Goal: Transaction & Acquisition: Book appointment/travel/reservation

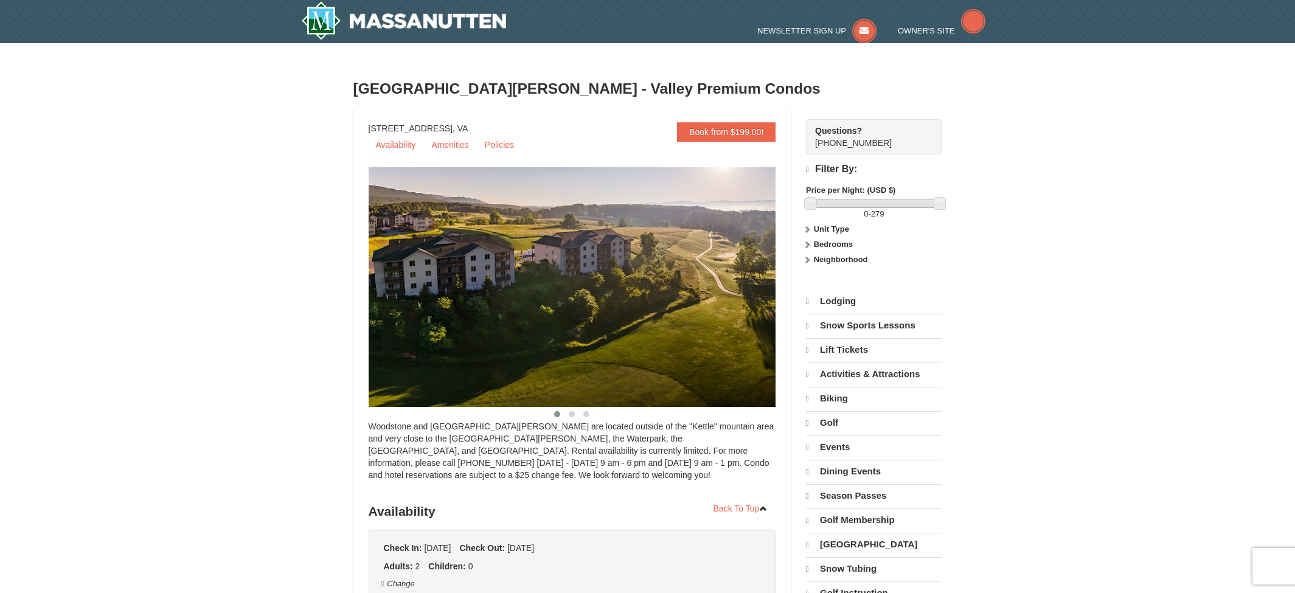
select select "10"
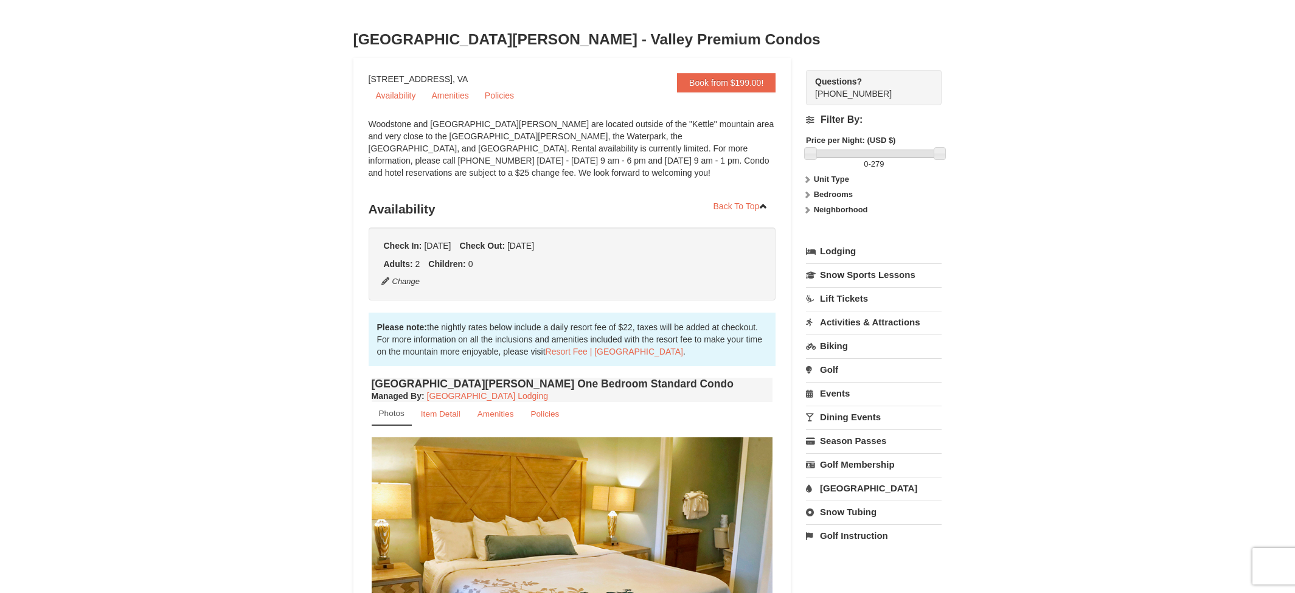
scroll to position [243, 0]
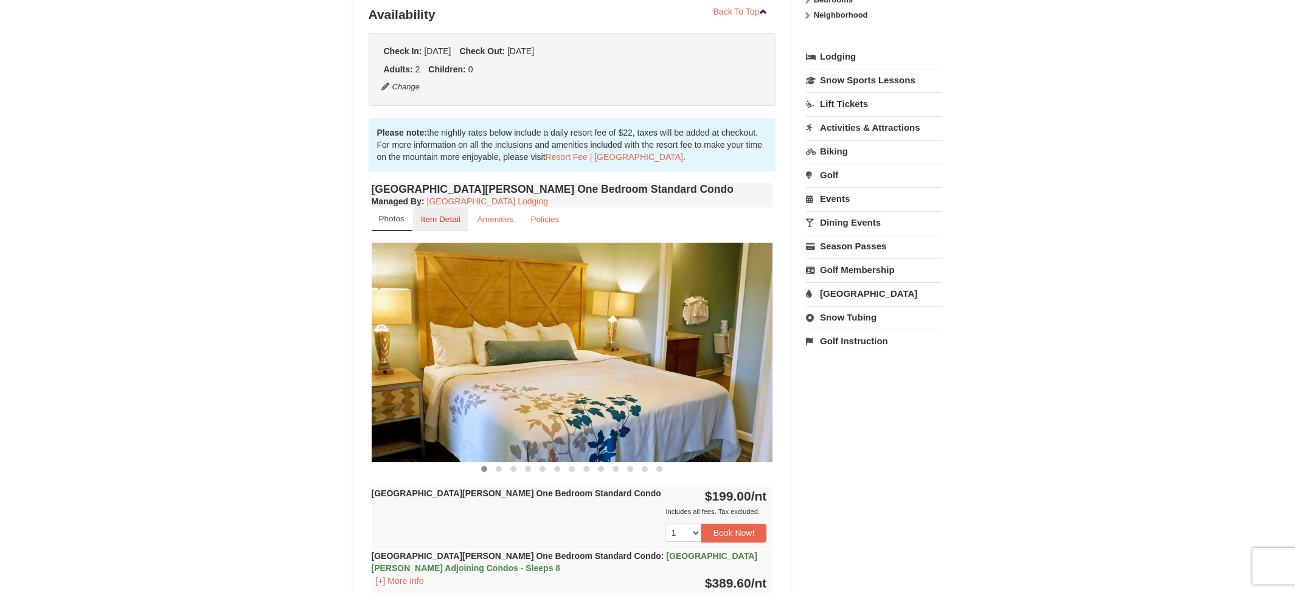
click at [451, 219] on small "Item Detail" at bounding box center [441, 219] width 40 height 9
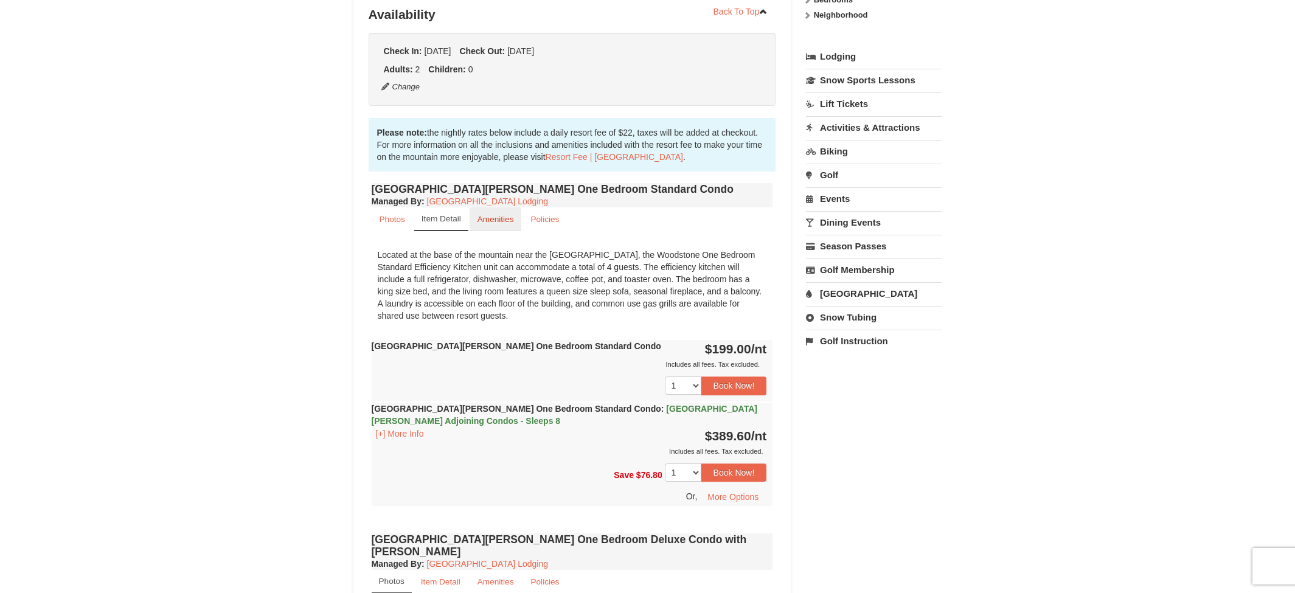
click at [484, 221] on small "Amenities" at bounding box center [495, 219] width 36 height 9
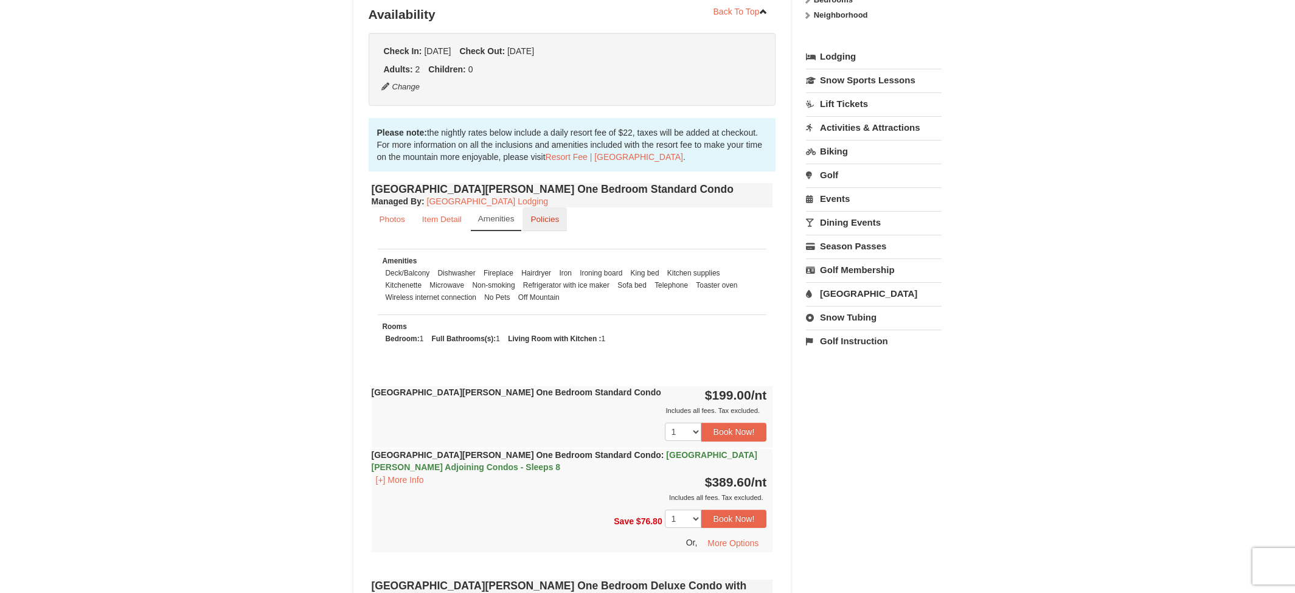
click at [541, 217] on small "Policies" at bounding box center [544, 219] width 29 height 9
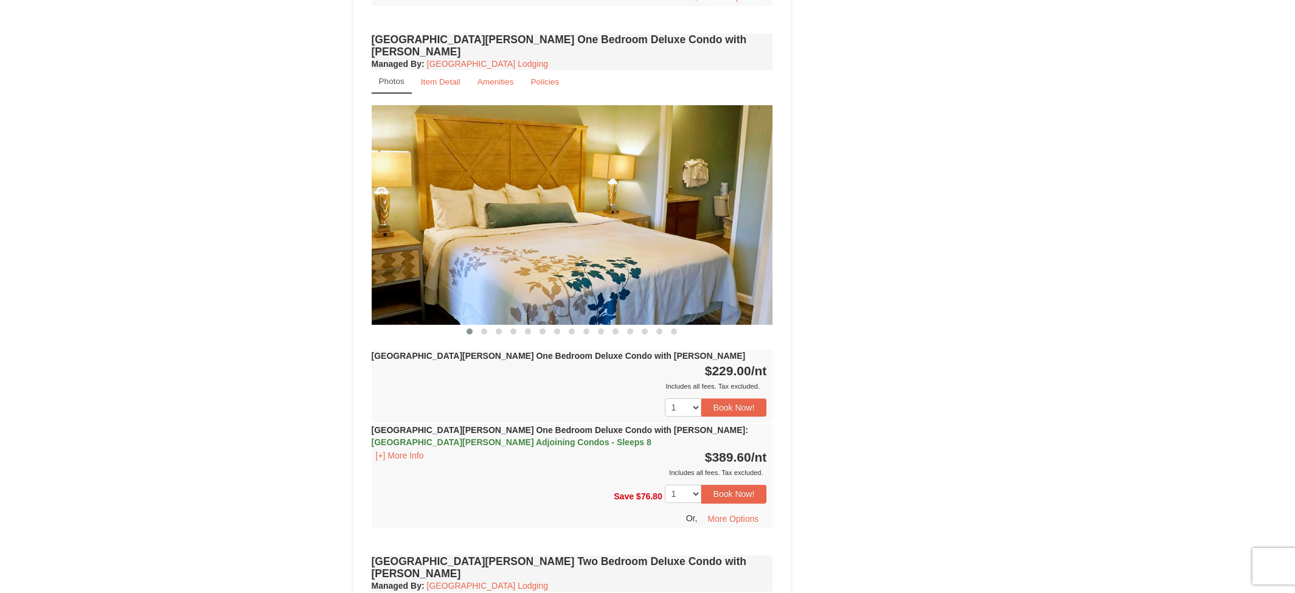
scroll to position [1277, 0]
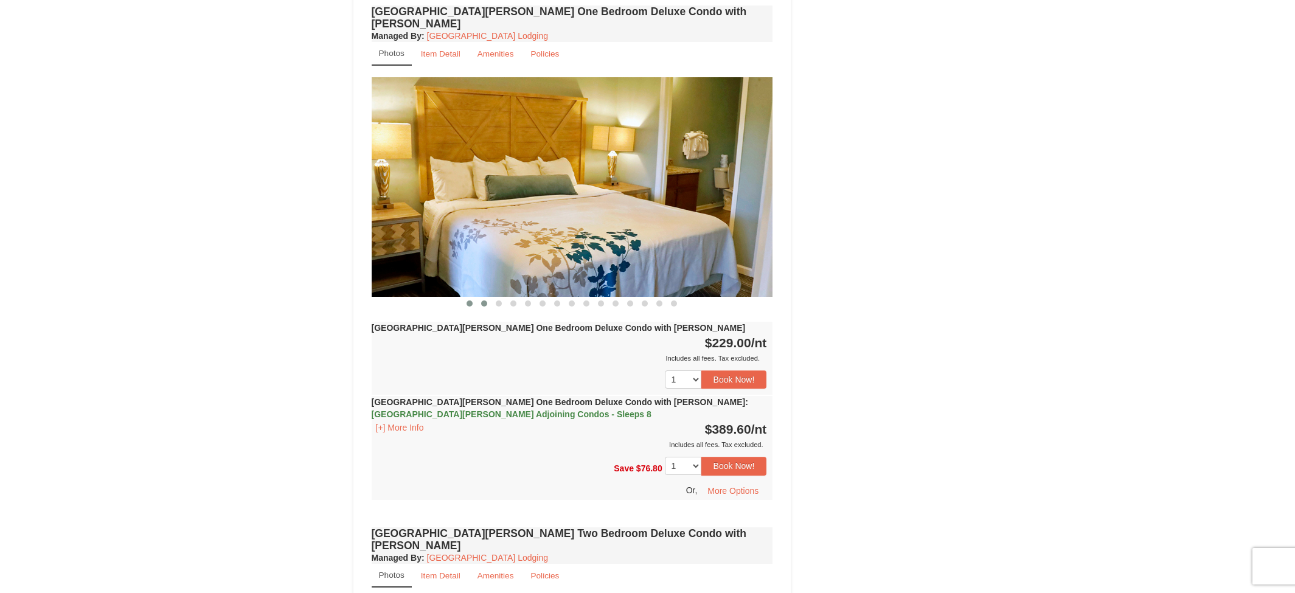
click at [485, 300] on span at bounding box center [484, 303] width 6 height 6
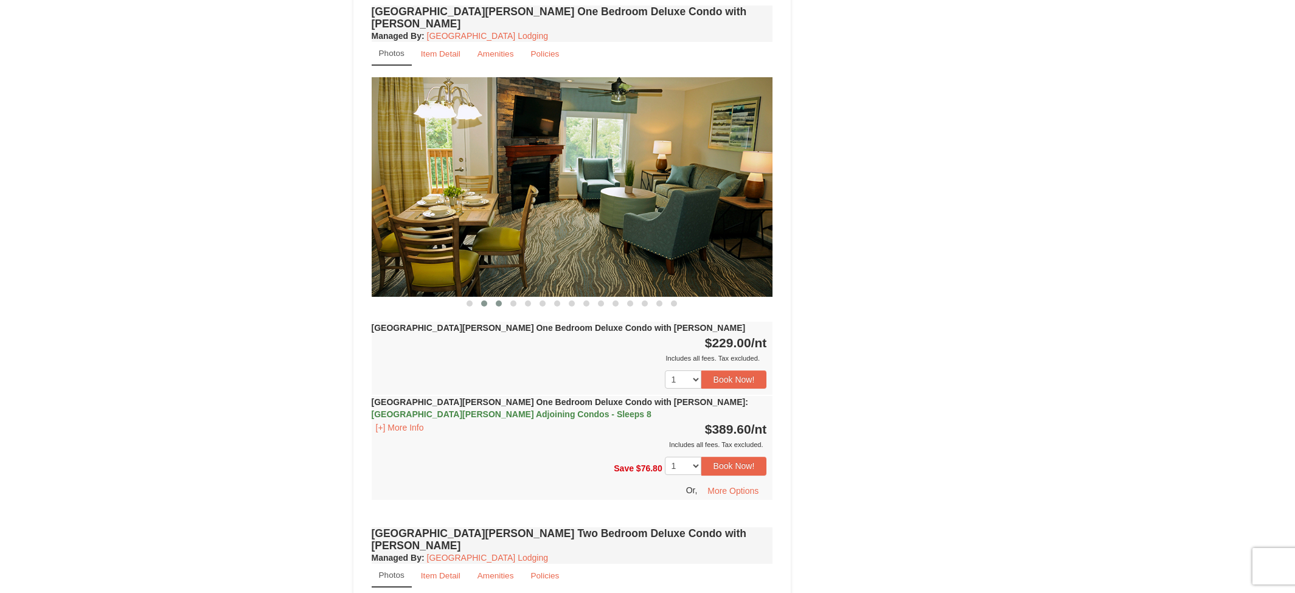
click at [498, 300] on span at bounding box center [499, 303] width 6 height 6
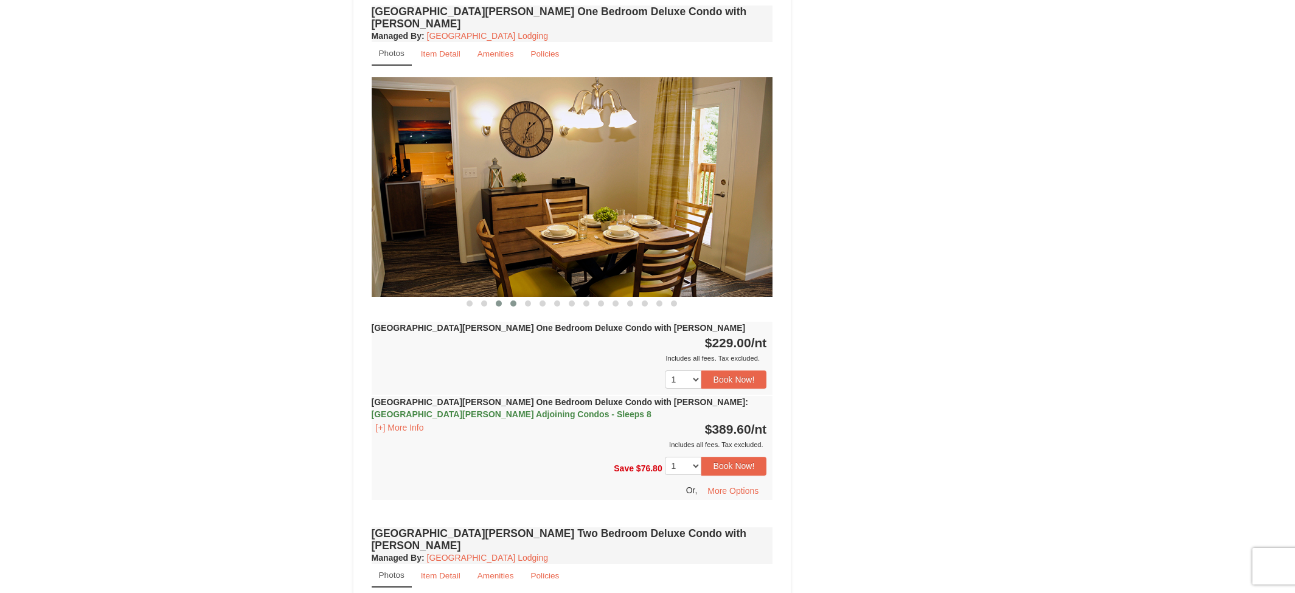
click at [511, 300] on span at bounding box center [513, 303] width 6 height 6
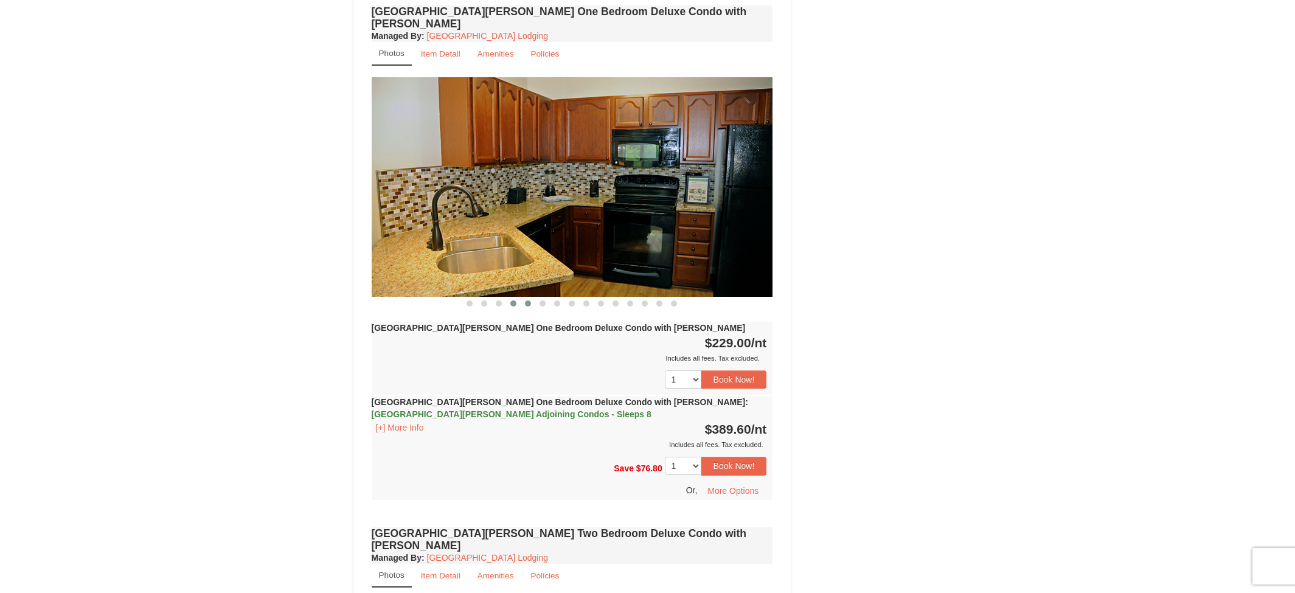
click at [530, 300] on span at bounding box center [528, 303] width 6 height 6
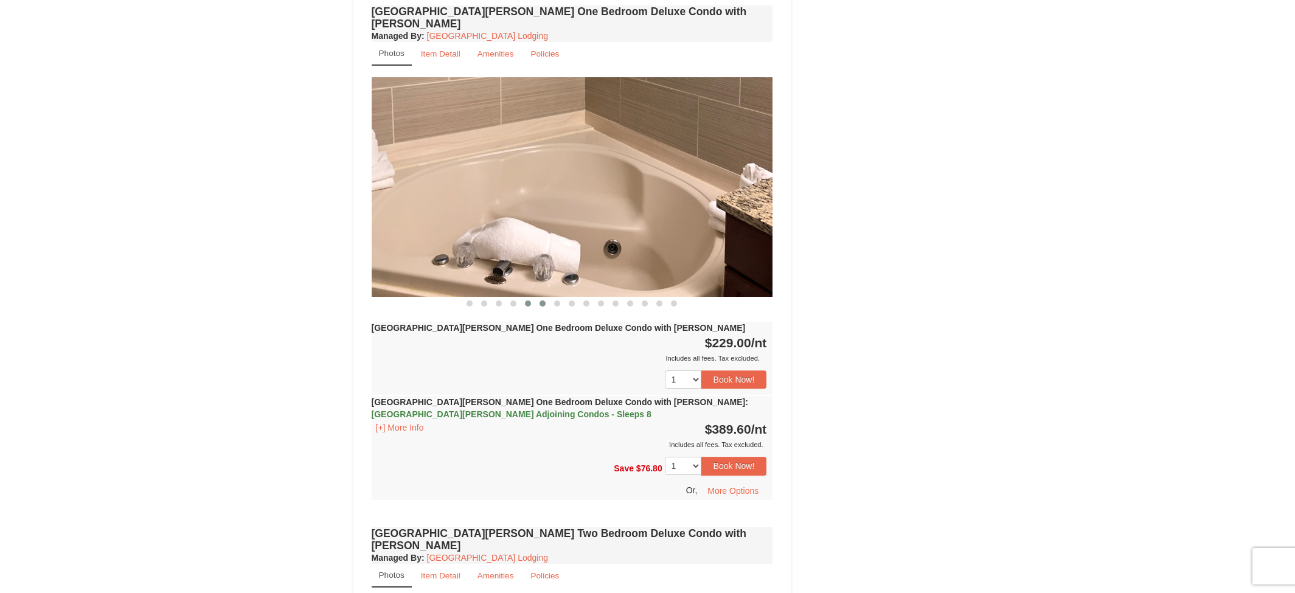
click at [544, 300] on span at bounding box center [542, 303] width 6 height 6
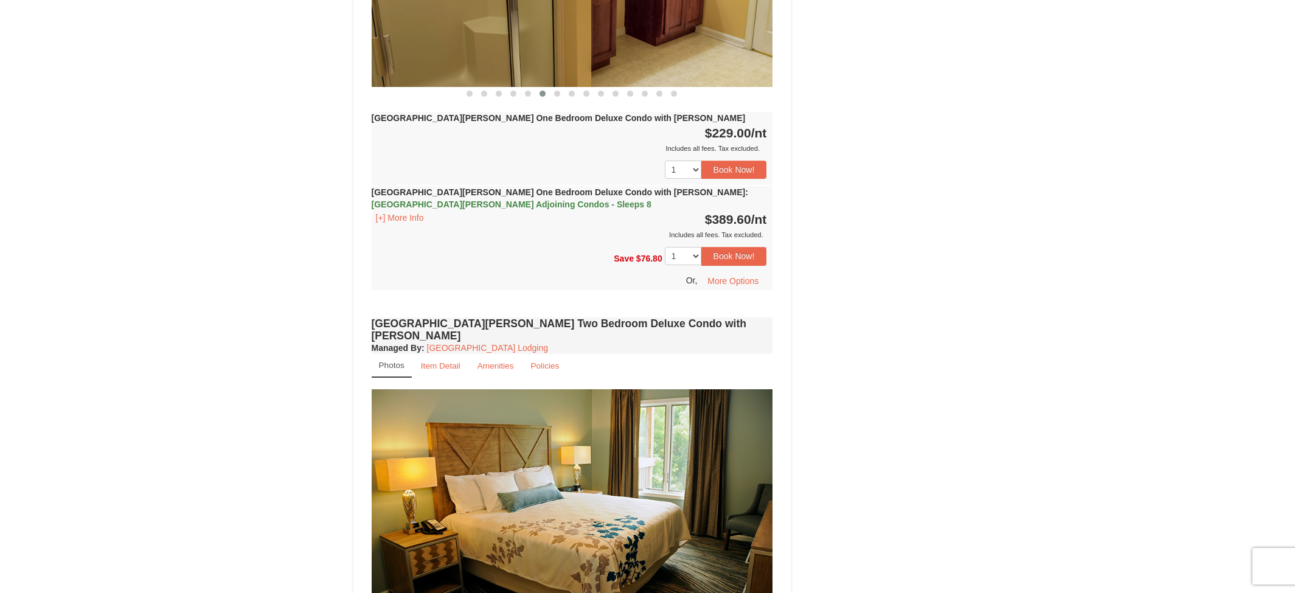
scroll to position [1459, 0]
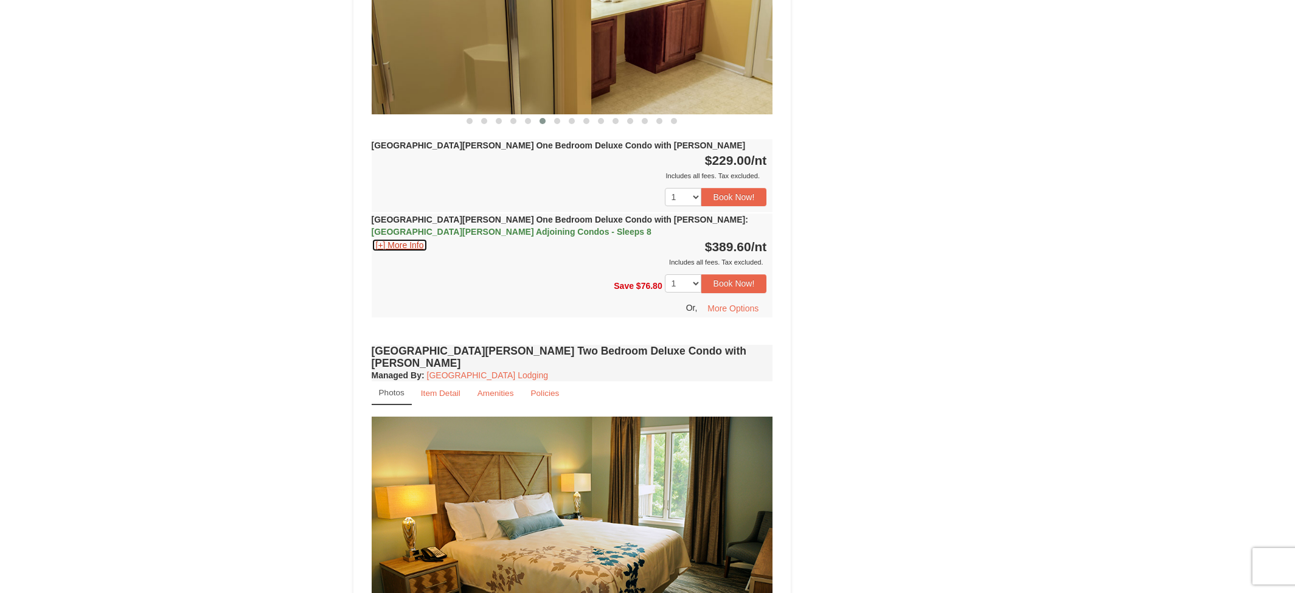
click at [404, 238] on button "[+] More Info" at bounding box center [400, 244] width 57 height 13
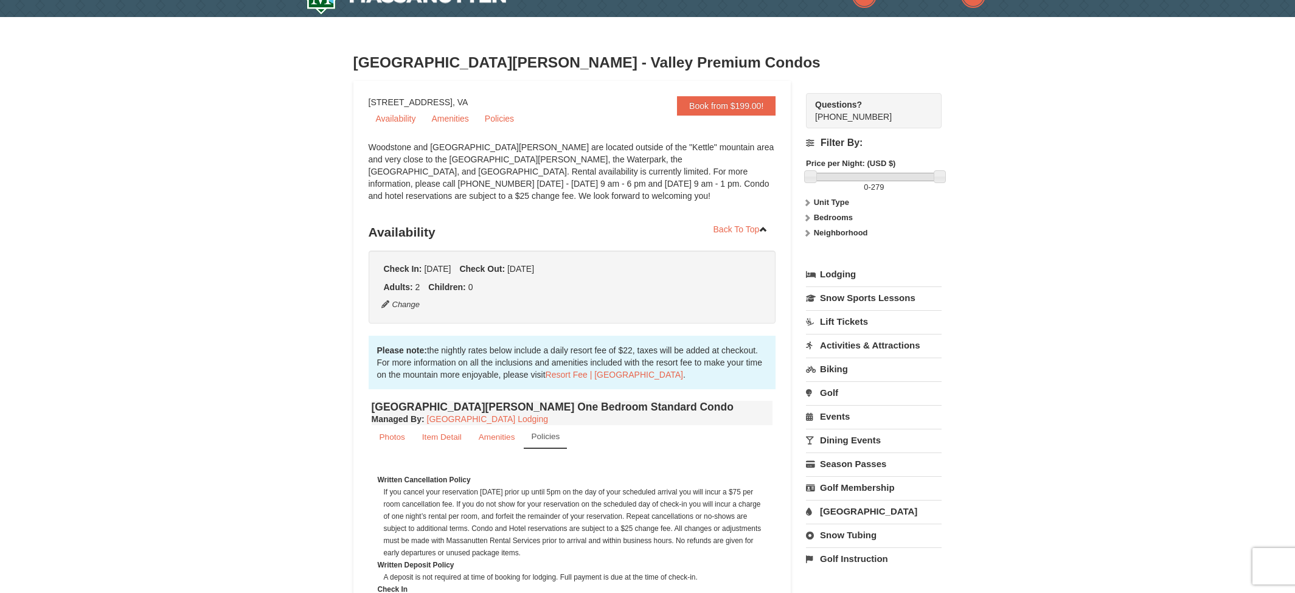
scroll to position [0, 0]
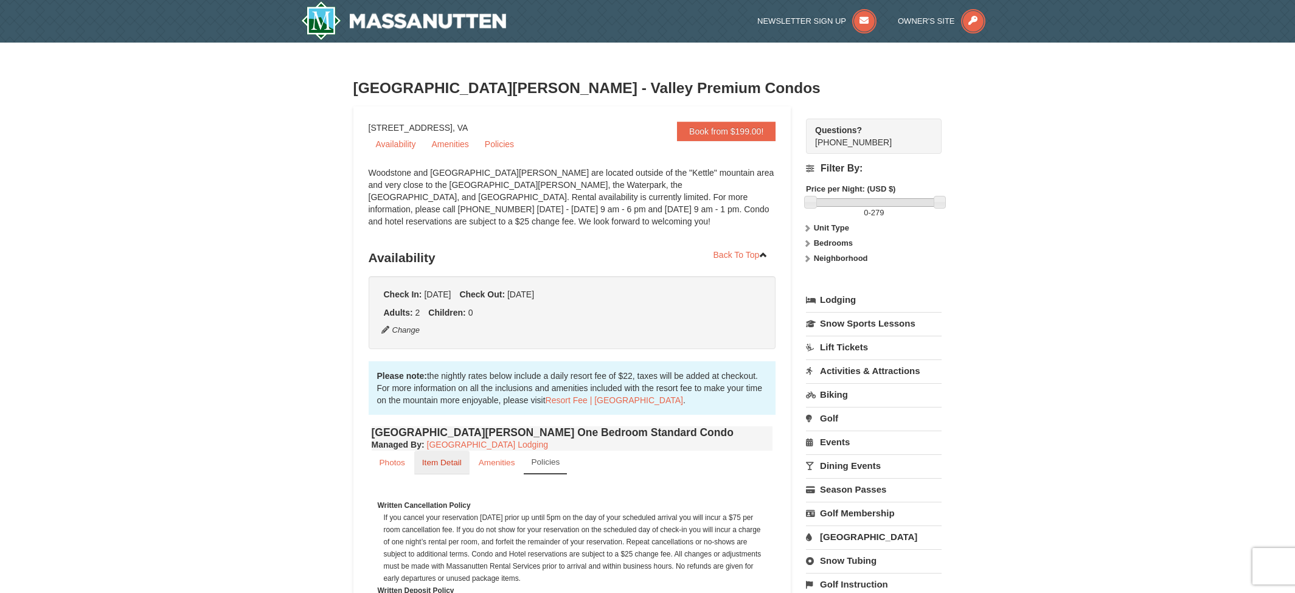
click at [429, 466] on small "Item Detail" at bounding box center [442, 462] width 40 height 9
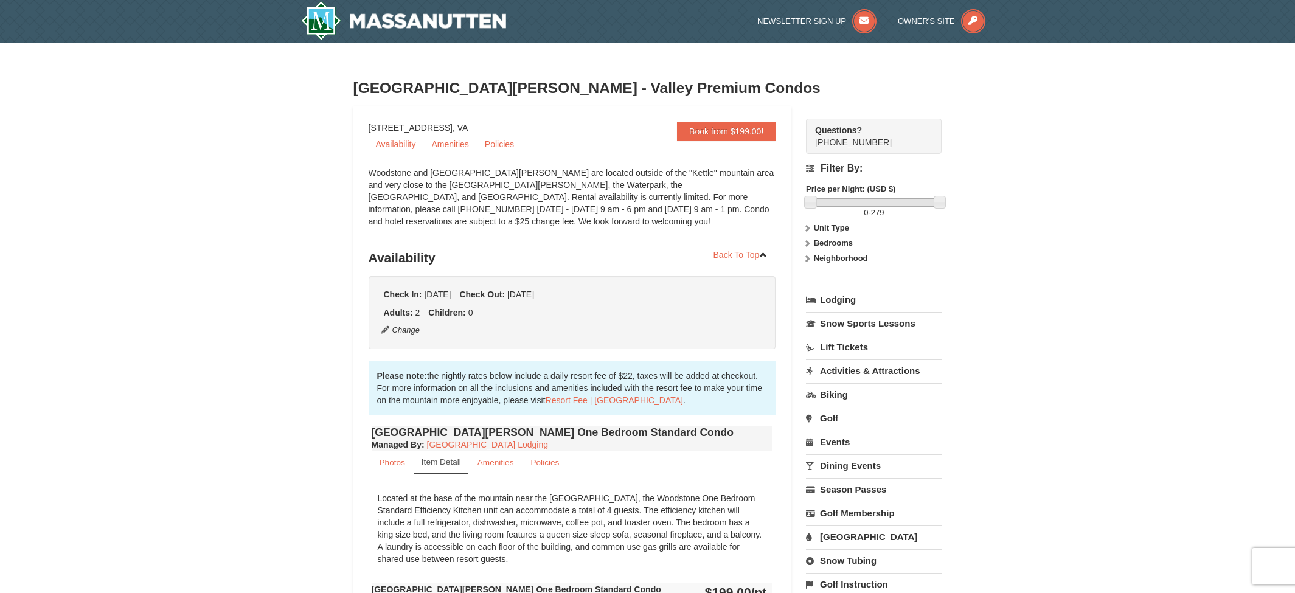
click at [429, 466] on small "Item Detail" at bounding box center [441, 461] width 40 height 9
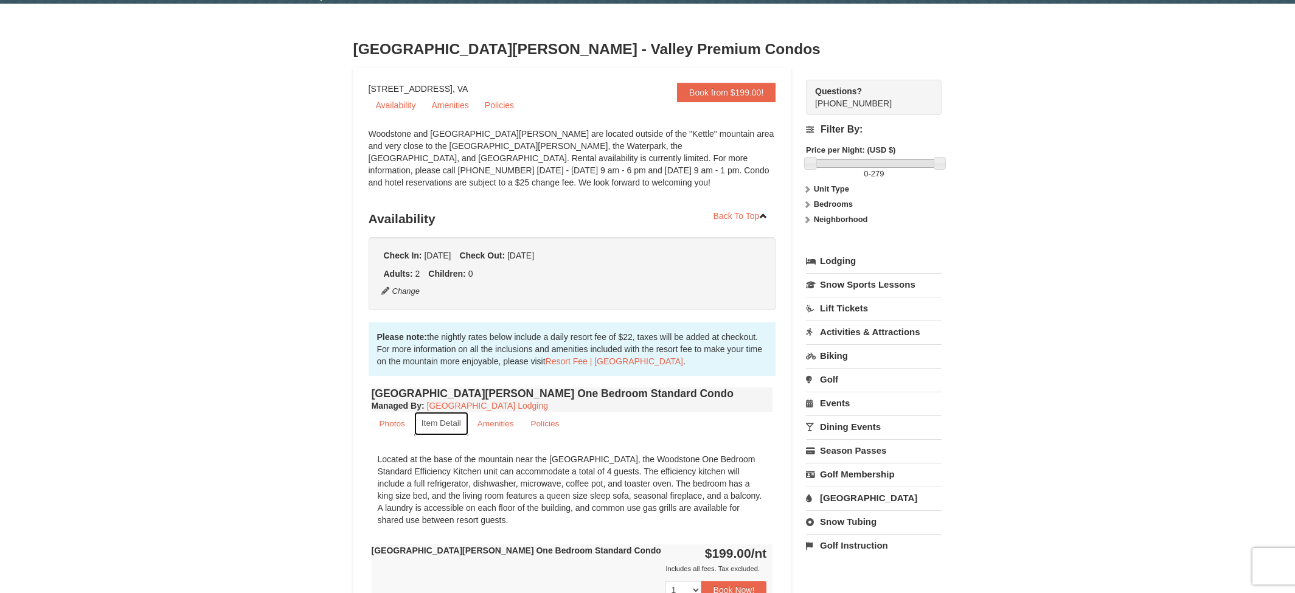
scroll to position [304, 0]
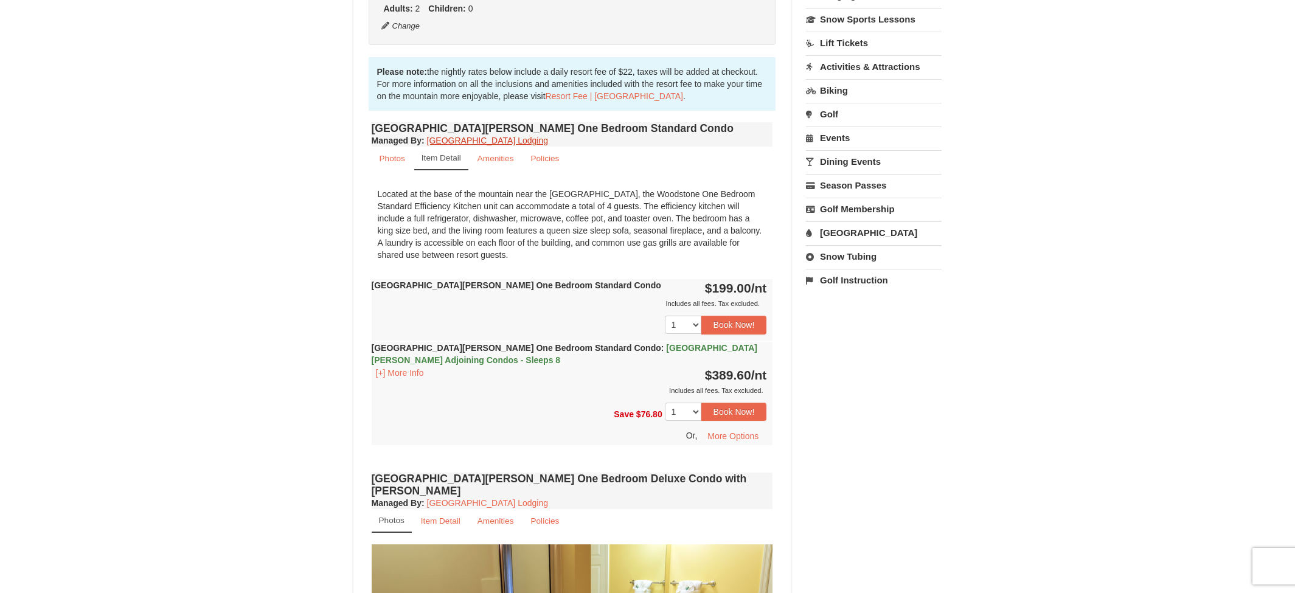
click at [491, 142] on link "Massanutten Resort Lodging" at bounding box center [487, 141] width 121 height 10
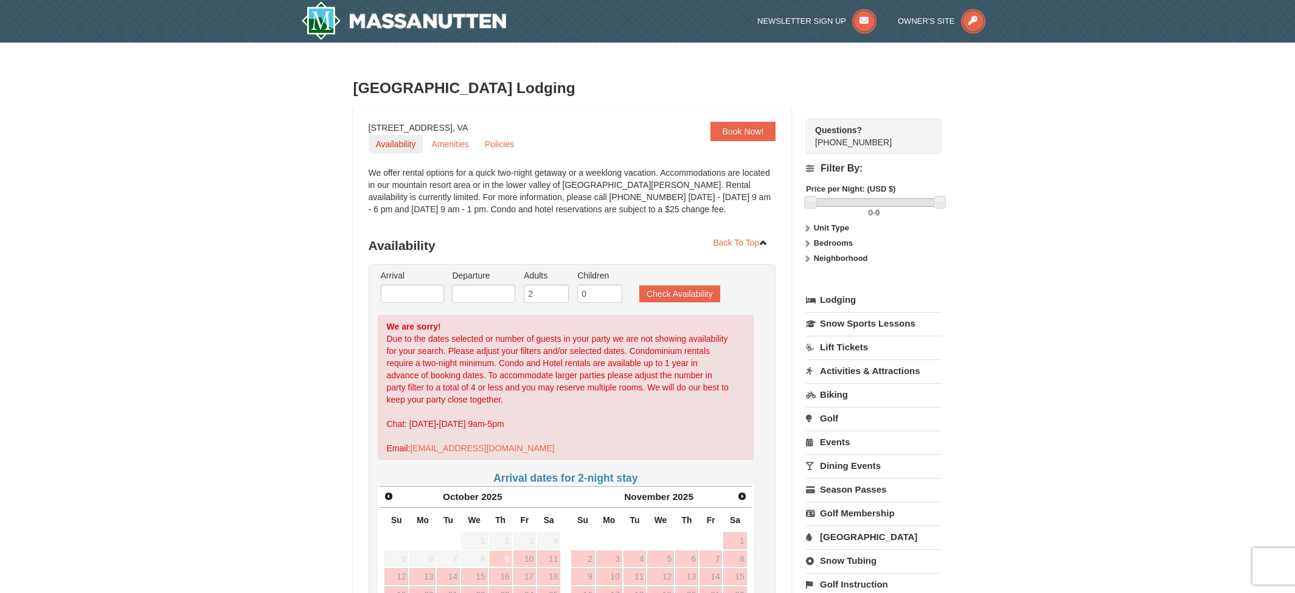
click at [396, 149] on link "Availability" at bounding box center [396, 144] width 55 height 18
click at [468, 149] on link "Amenities" at bounding box center [450, 144] width 52 height 18
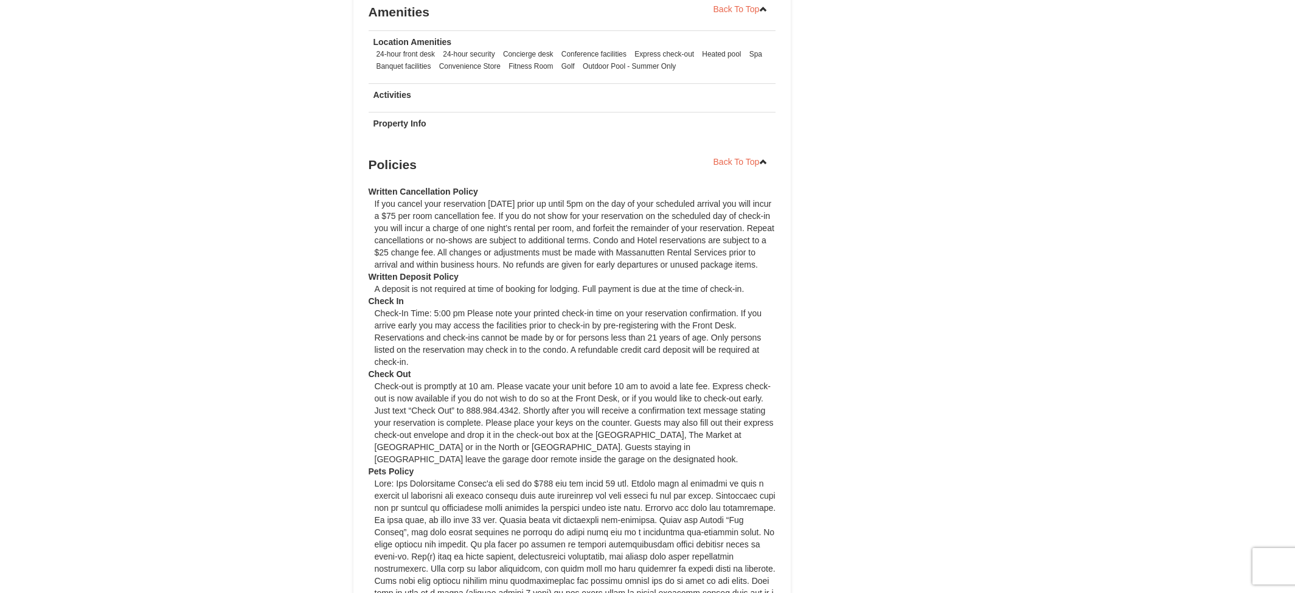
scroll to position [507, 0]
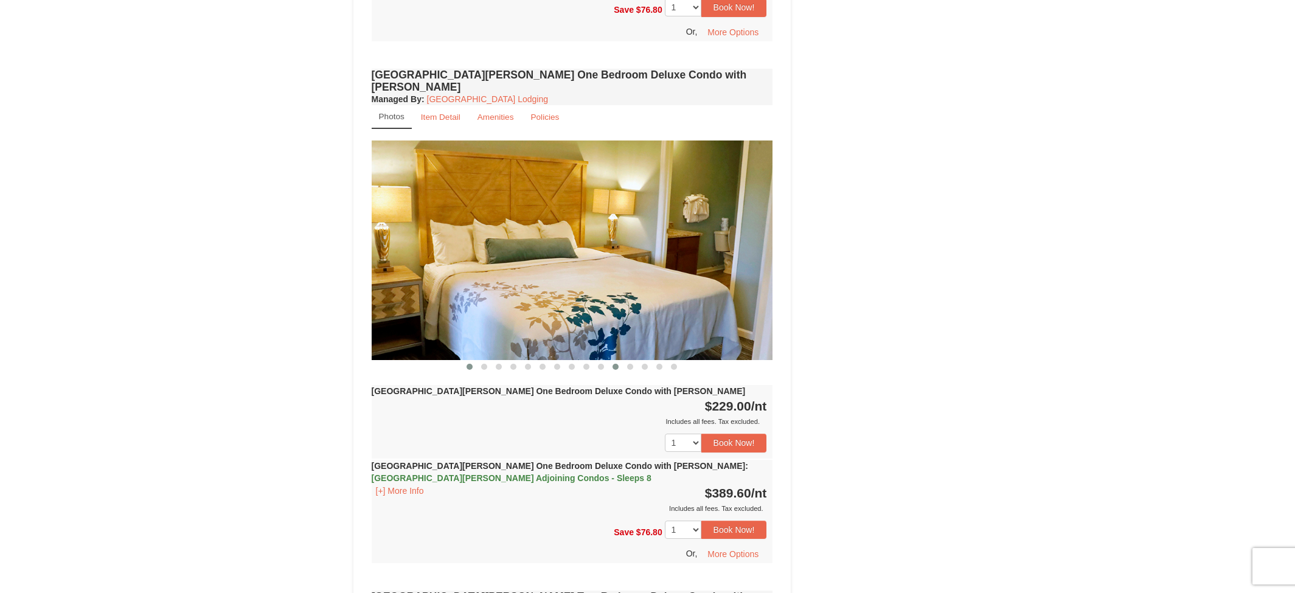
scroll to position [304, 0]
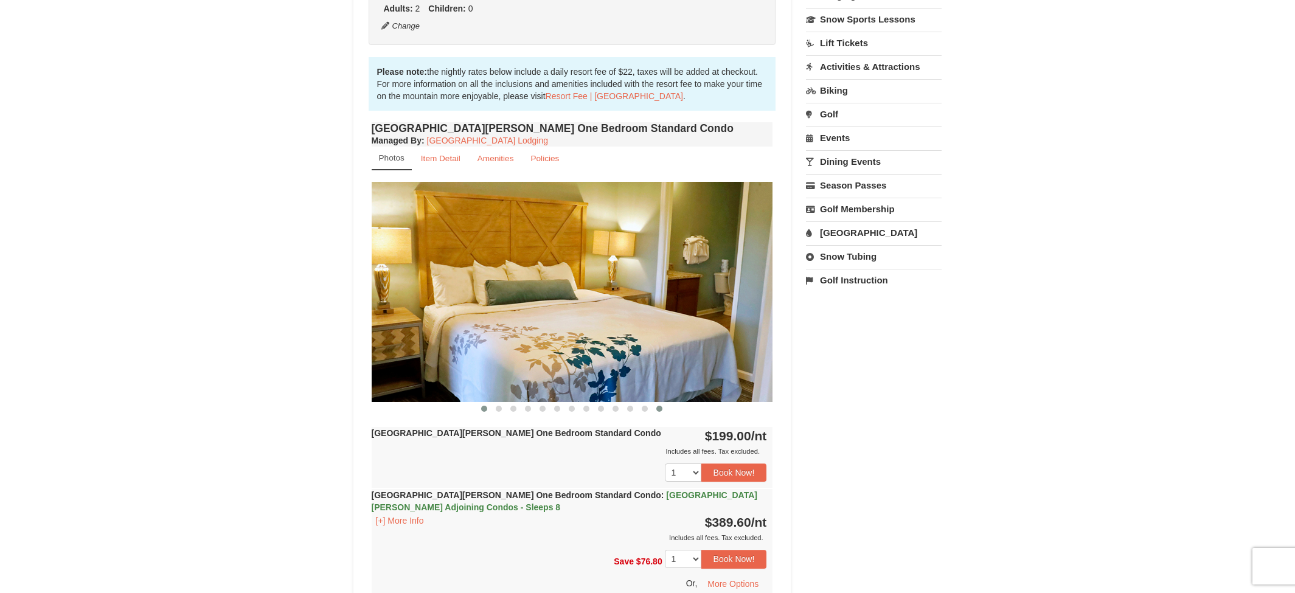
click at [659, 412] on span at bounding box center [659, 409] width 6 height 6
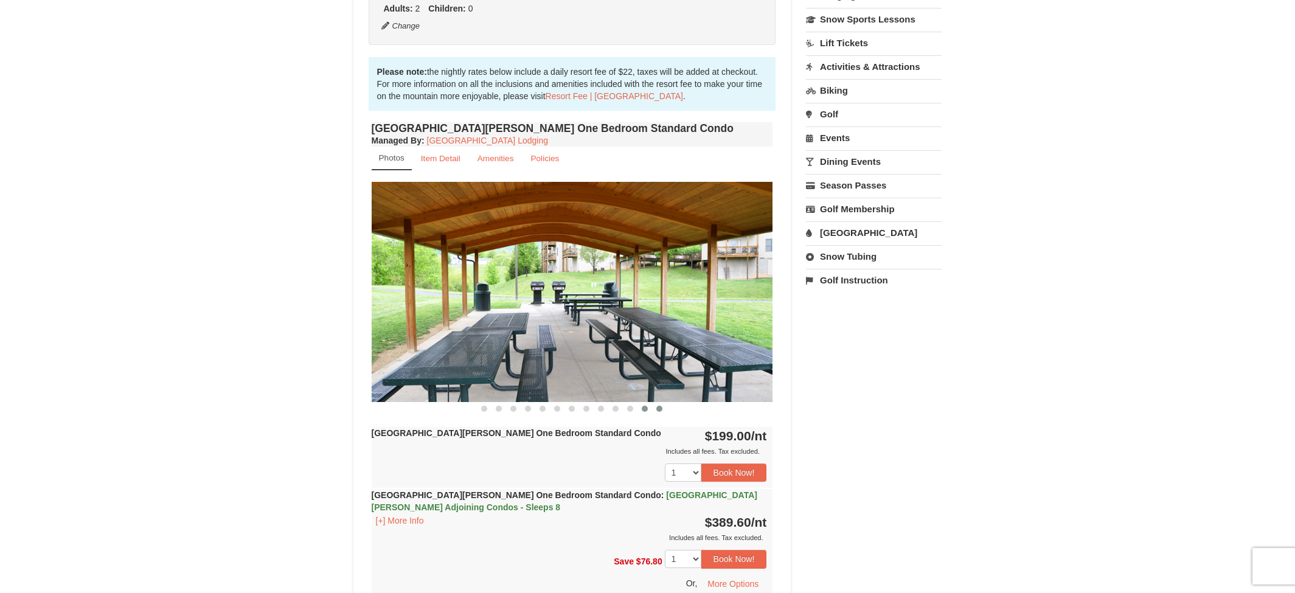
click at [647, 411] on button at bounding box center [644, 409] width 15 height 12
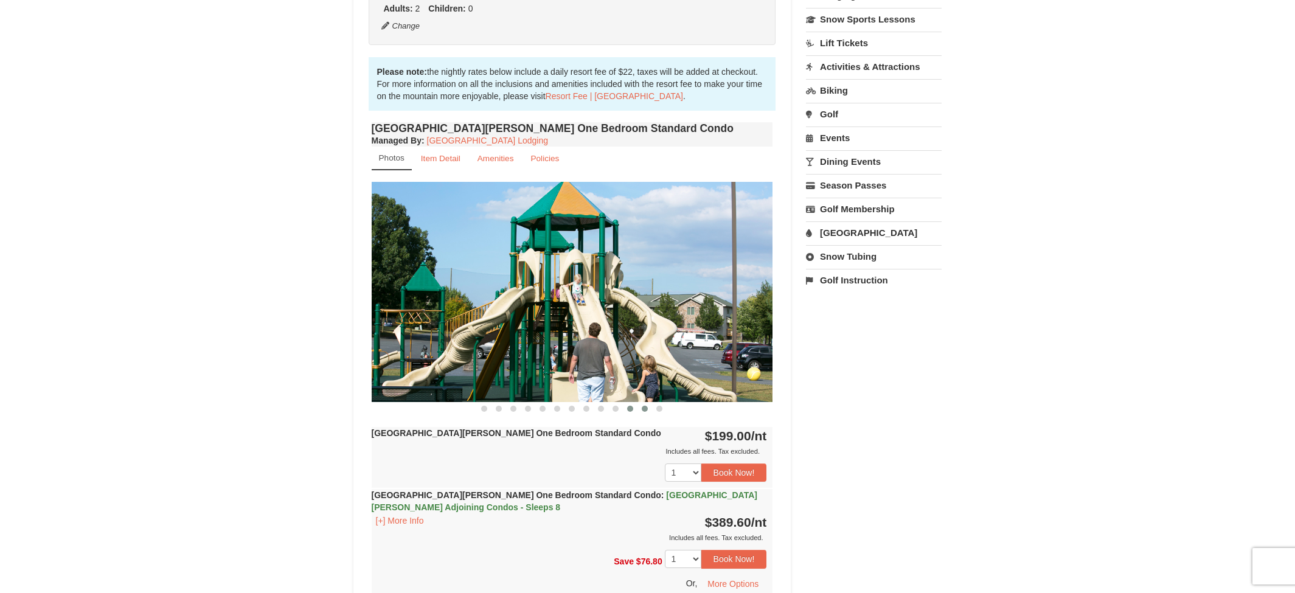
click at [630, 408] on span at bounding box center [630, 409] width 6 height 6
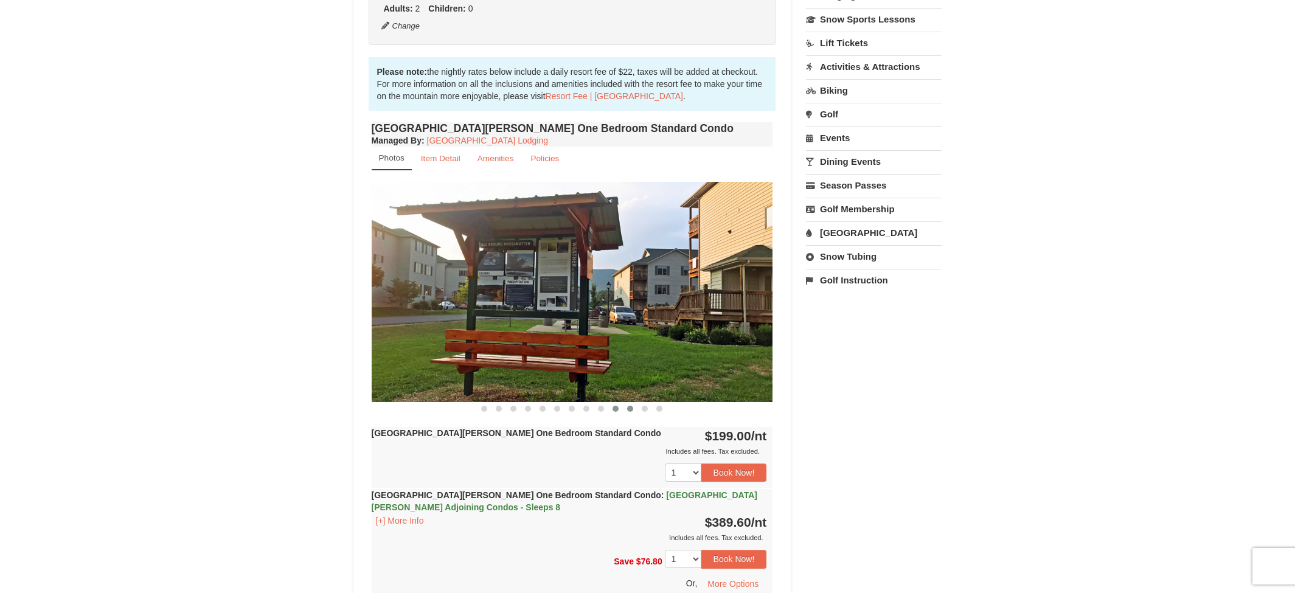
click at [615, 409] on span at bounding box center [615, 409] width 6 height 6
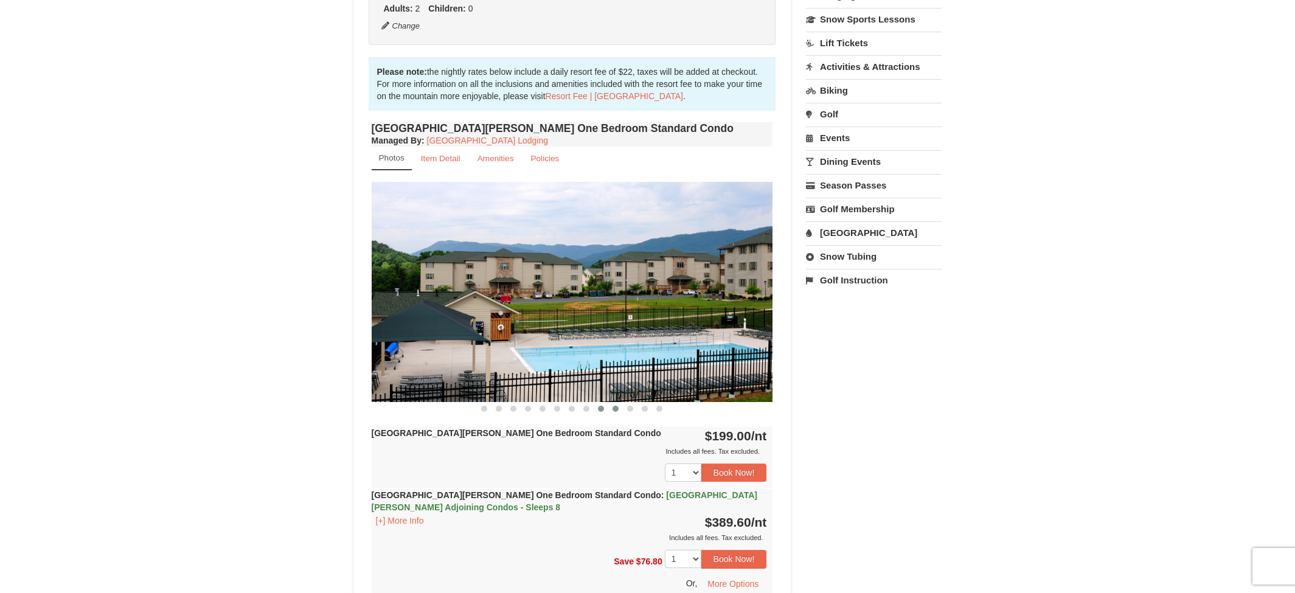
click at [600, 409] on span at bounding box center [601, 409] width 6 height 6
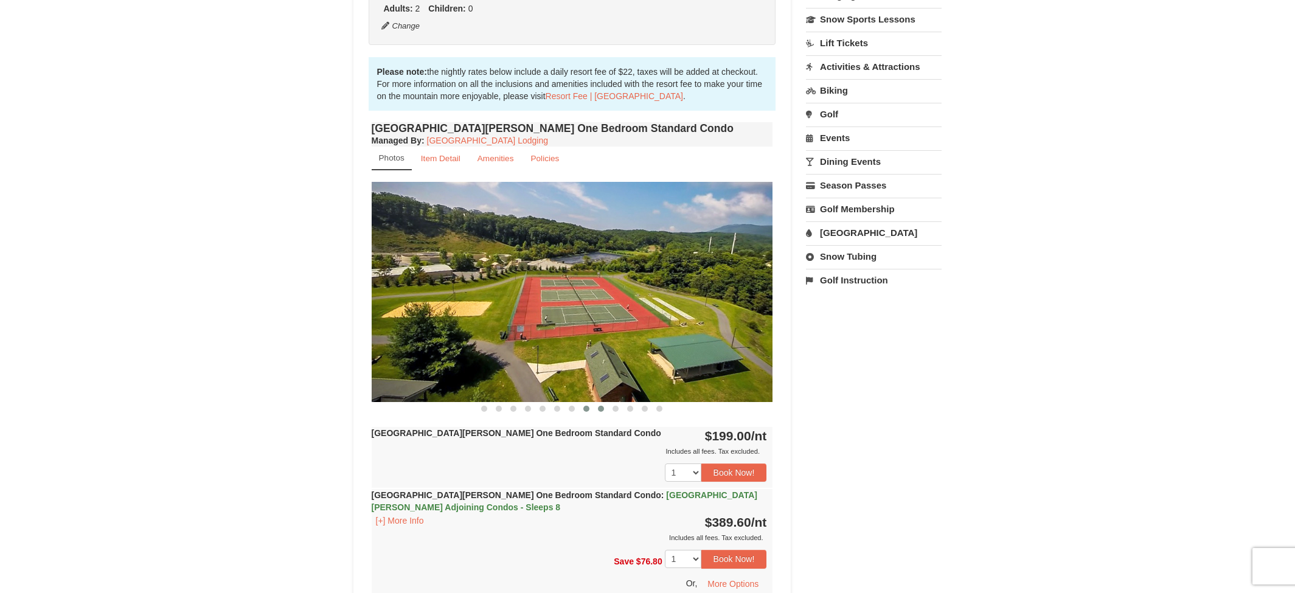
click at [587, 409] on span at bounding box center [586, 409] width 6 height 6
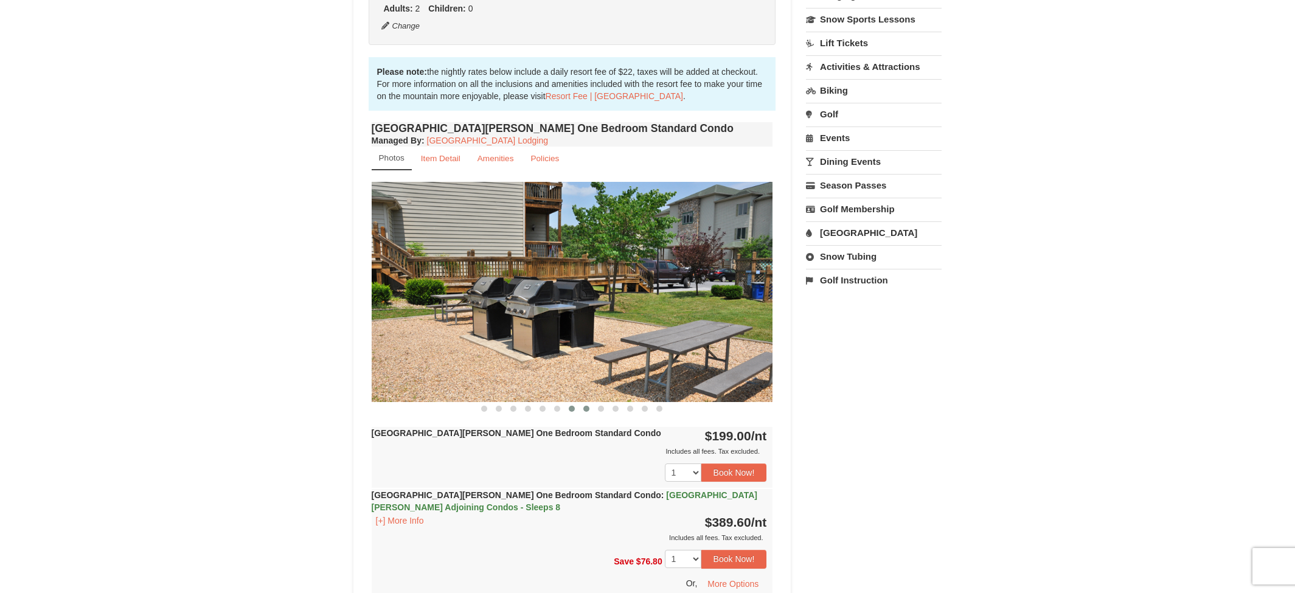
click at [570, 410] on span at bounding box center [572, 409] width 6 height 6
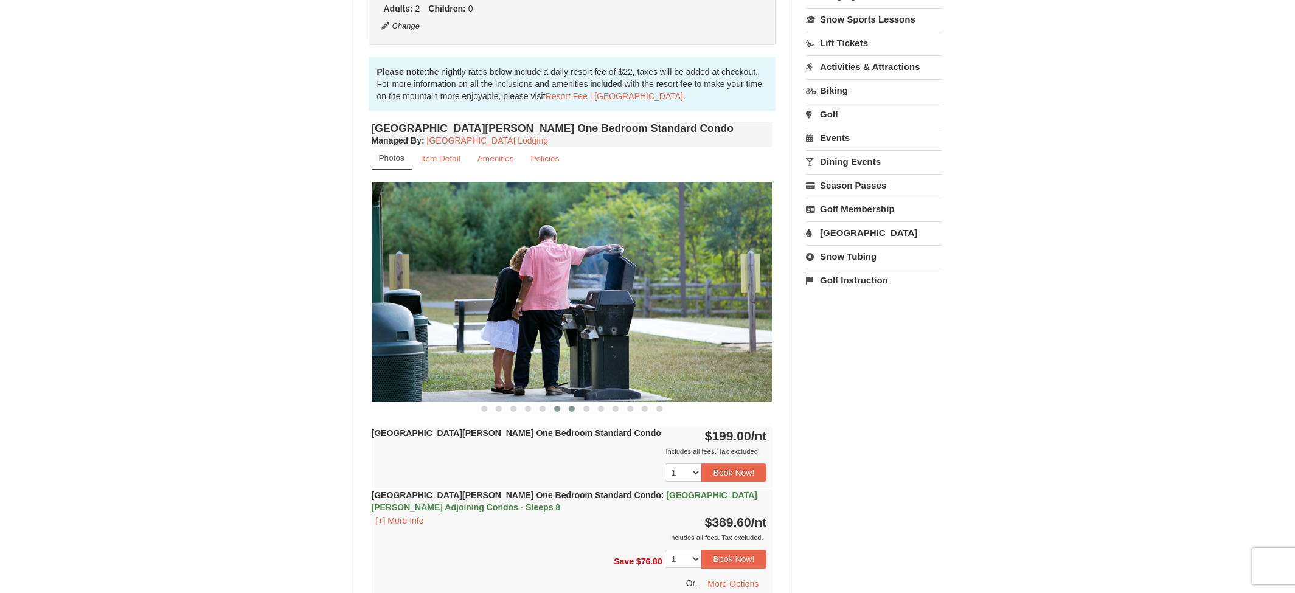
click at [556, 410] on span at bounding box center [557, 409] width 6 height 6
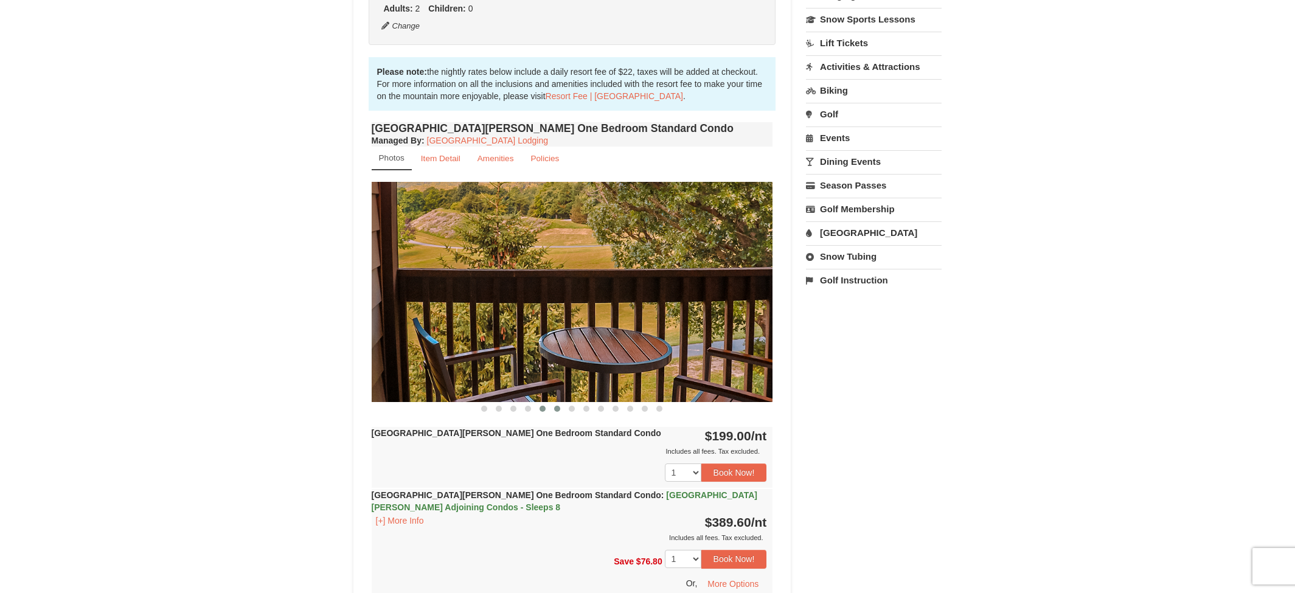
click at [540, 410] on span at bounding box center [542, 409] width 6 height 6
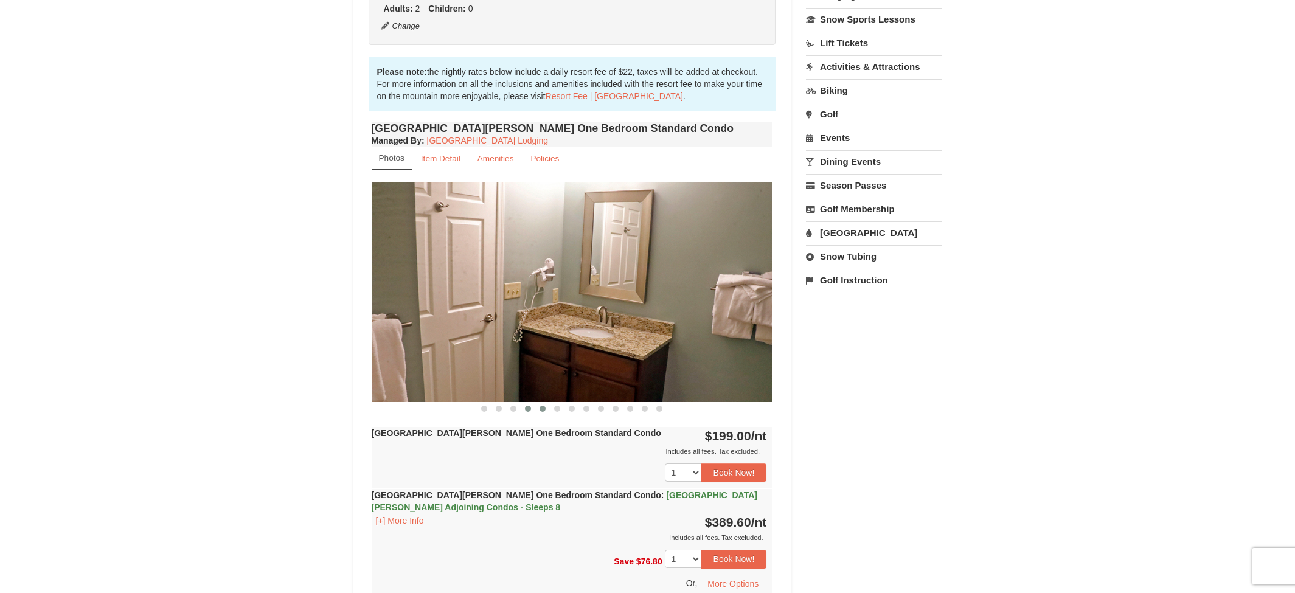
click at [527, 409] on span at bounding box center [528, 409] width 6 height 6
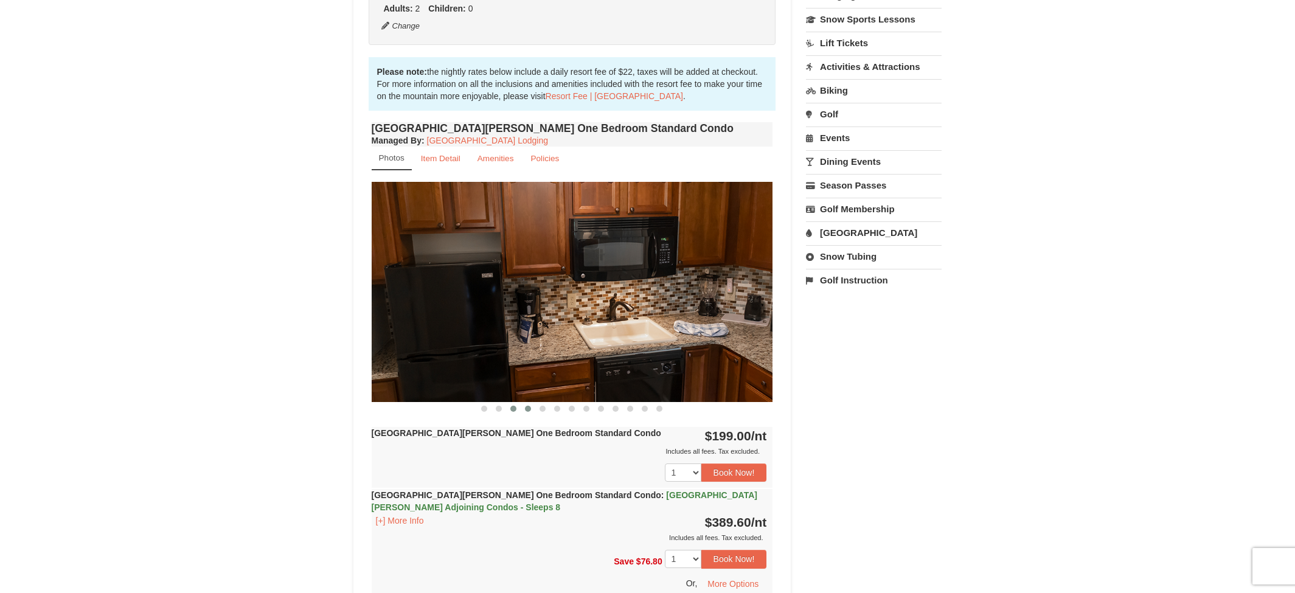
click at [511, 410] on span at bounding box center [513, 409] width 6 height 6
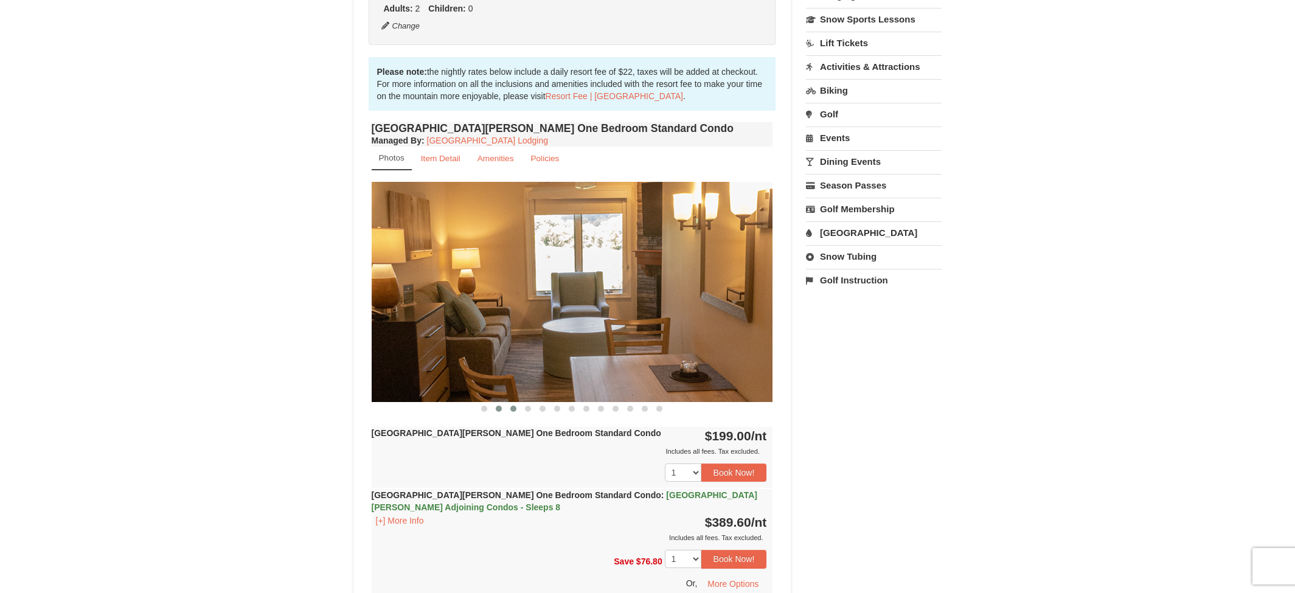
click at [498, 410] on span at bounding box center [499, 409] width 6 height 6
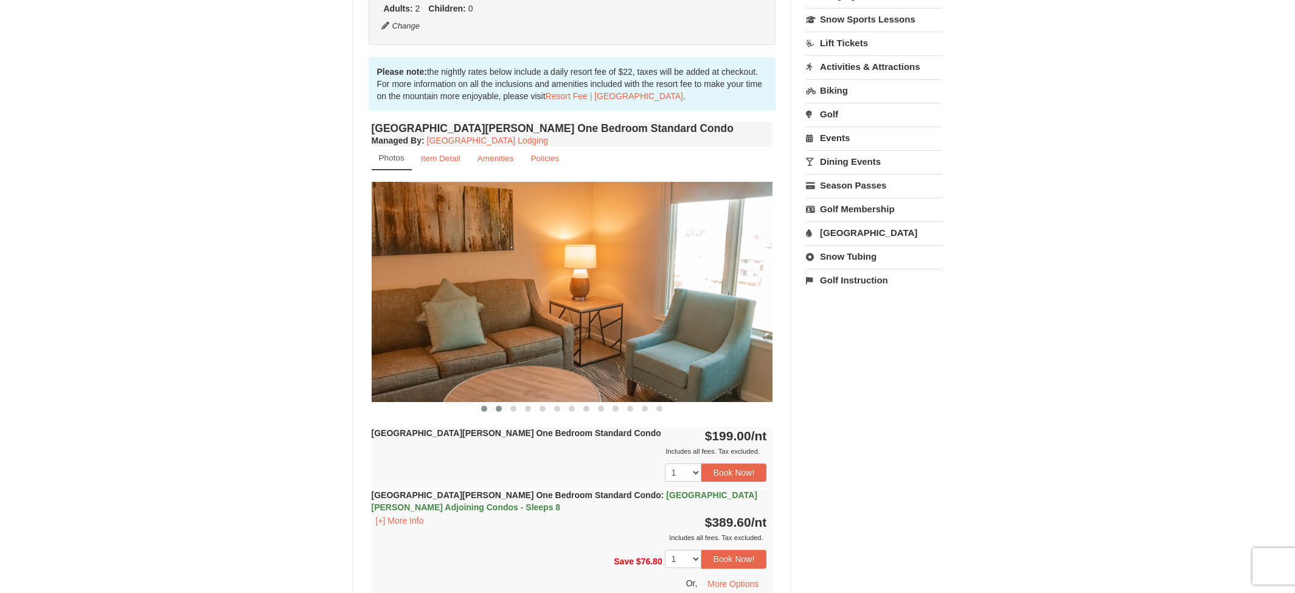
click at [484, 410] on span at bounding box center [484, 409] width 6 height 6
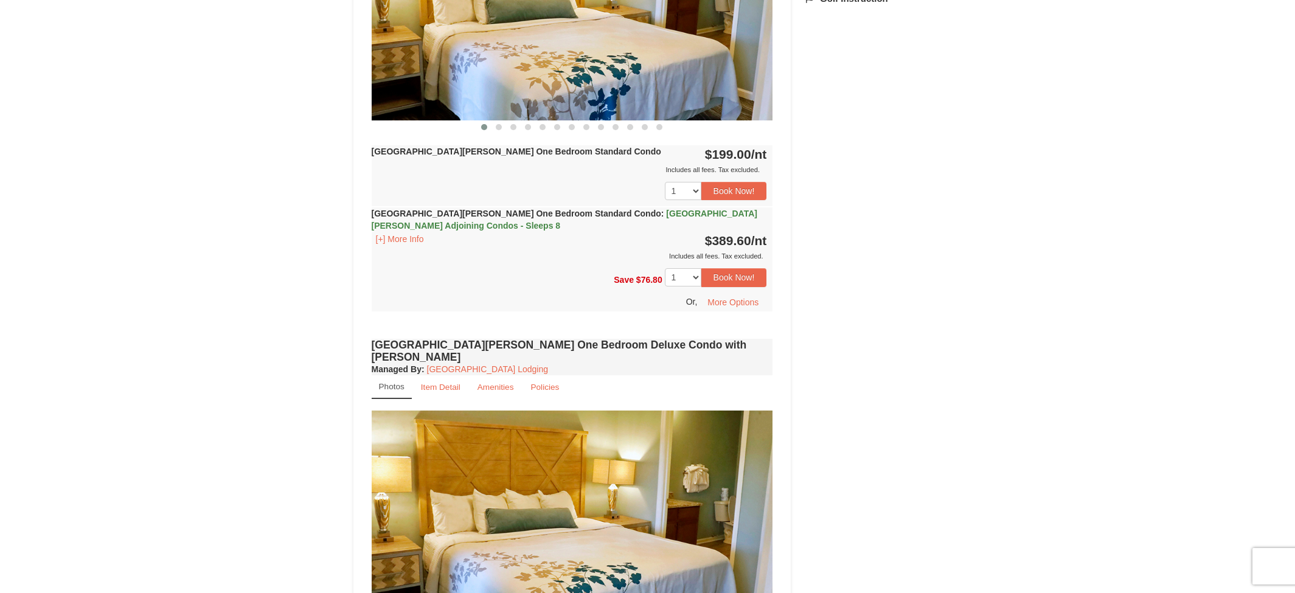
scroll to position [547, 0]
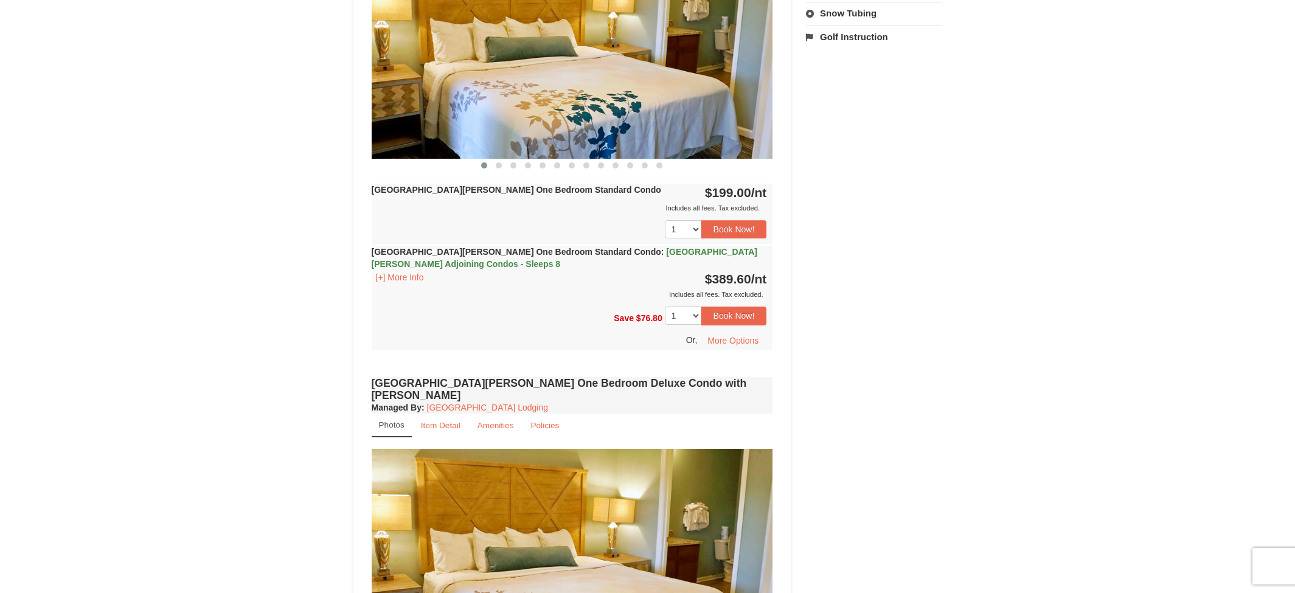
click at [616, 249] on span "[GEOGRAPHIC_DATA][PERSON_NAME] Adjoining Condos - Sleeps 8" at bounding box center [565, 258] width 386 height 22
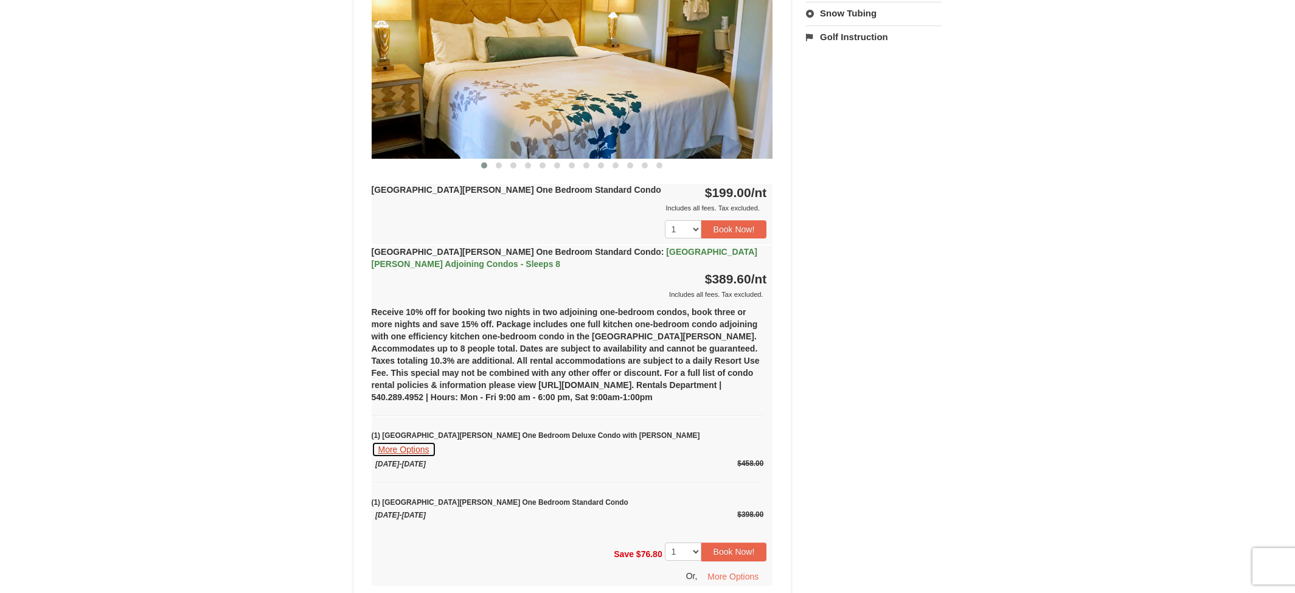
click at [436, 441] on button "More Options" at bounding box center [404, 449] width 64 height 16
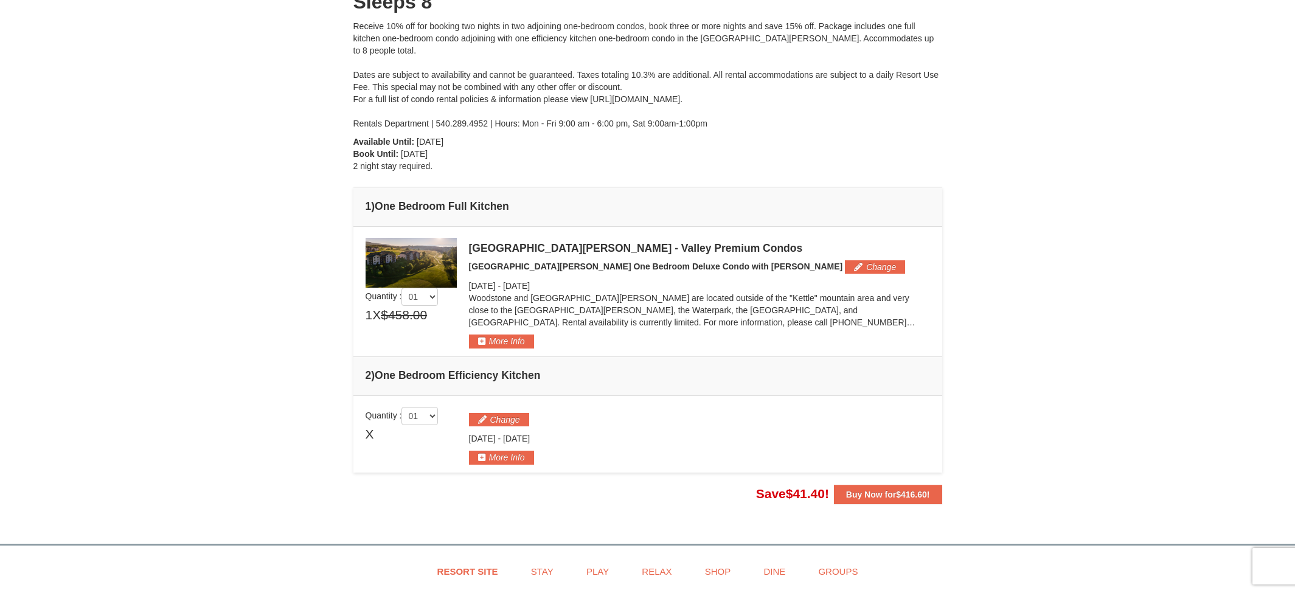
scroll to position [182, 0]
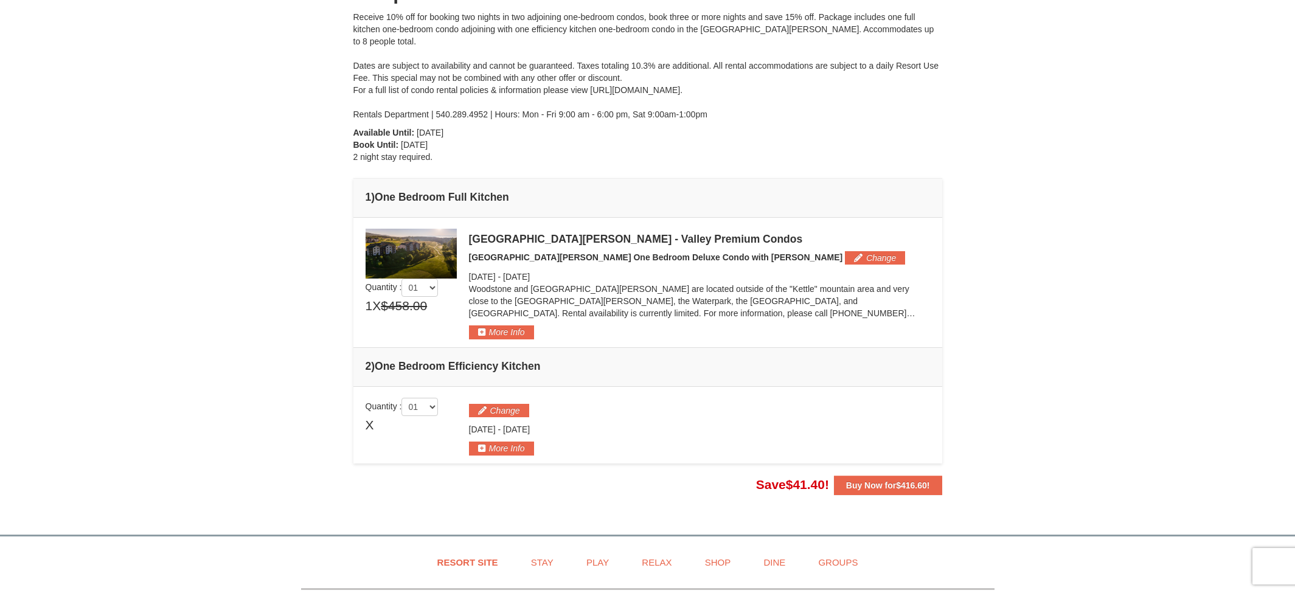
click at [499, 316] on td "× 01" at bounding box center [647, 283] width 589 height 130
click at [499, 325] on button "More Info" at bounding box center [501, 331] width 65 height 13
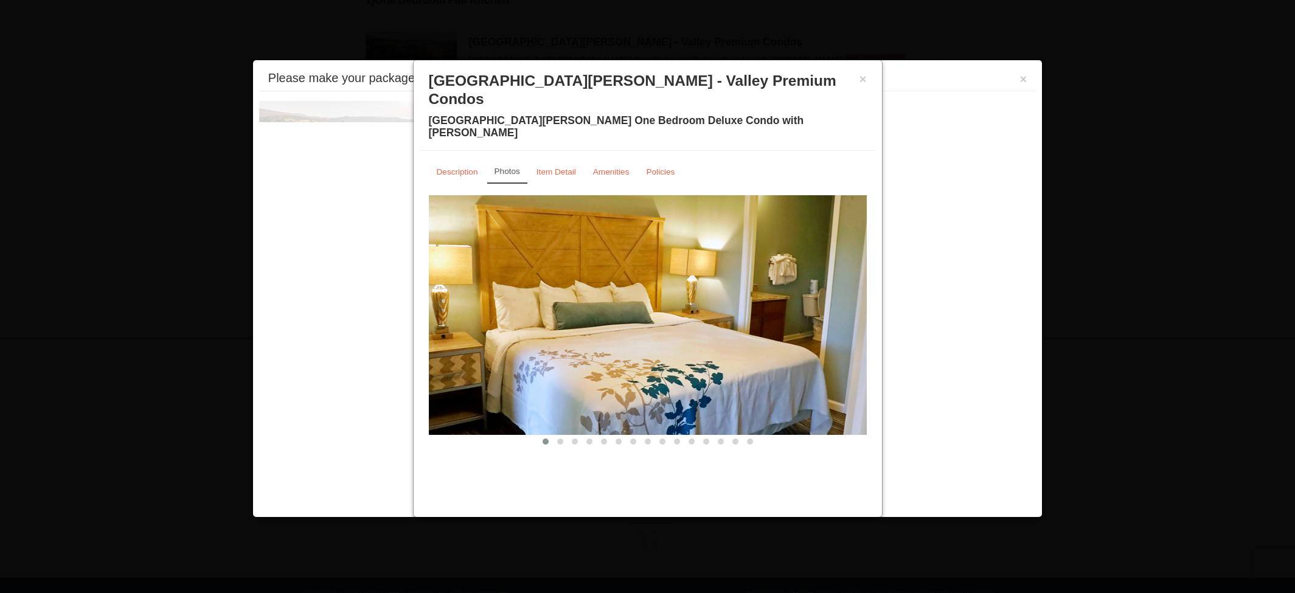
scroll to position [387, 0]
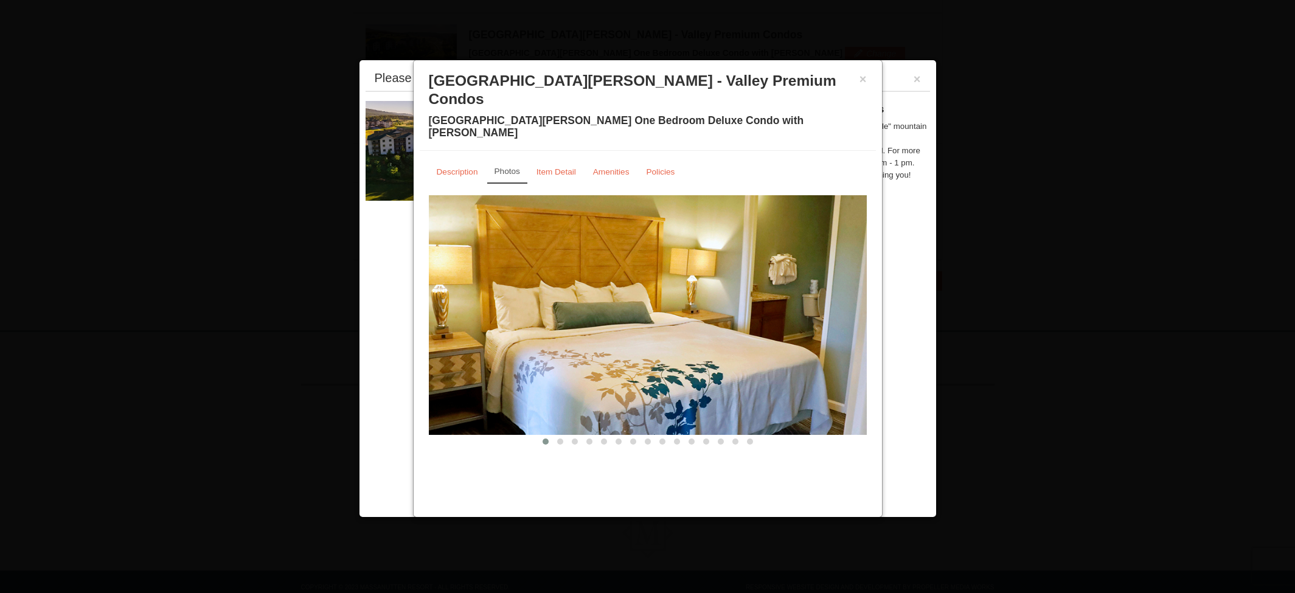
click at [868, 78] on div "× Woodstone Meadows - Valley Premium Condos Woodstone Meadows One Bedroom Delux…" at bounding box center [648, 108] width 456 height 85
click at [863, 78] on button "×" at bounding box center [862, 79] width 7 height 12
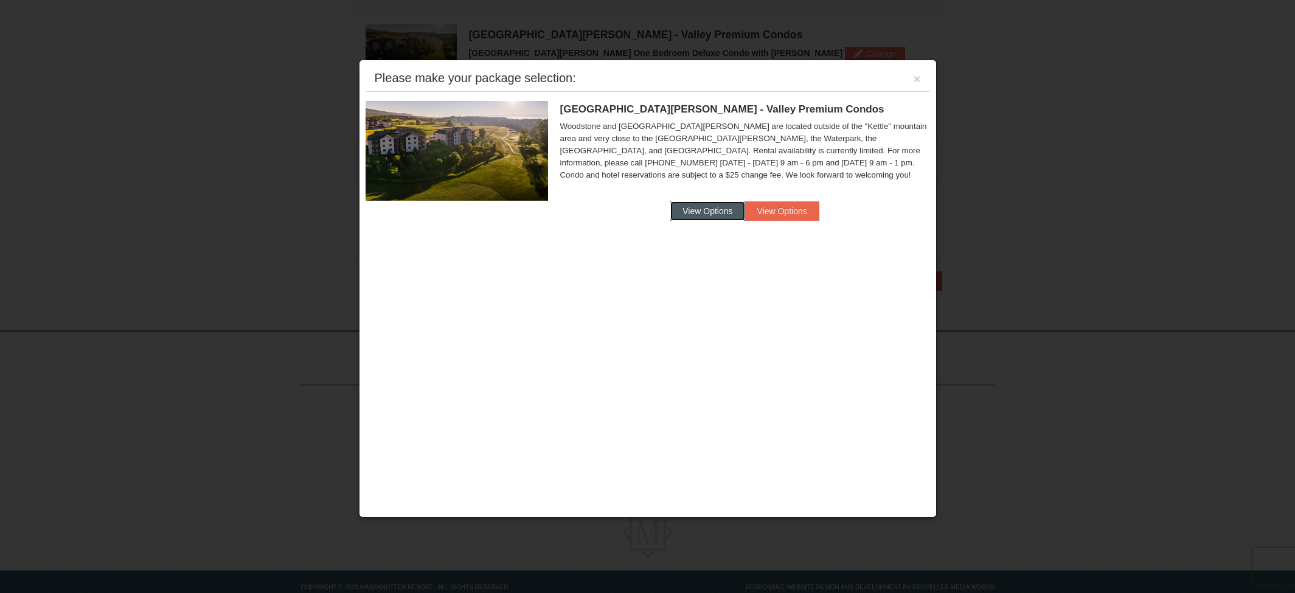
click at [717, 212] on button "View Options" at bounding box center [707, 210] width 74 height 19
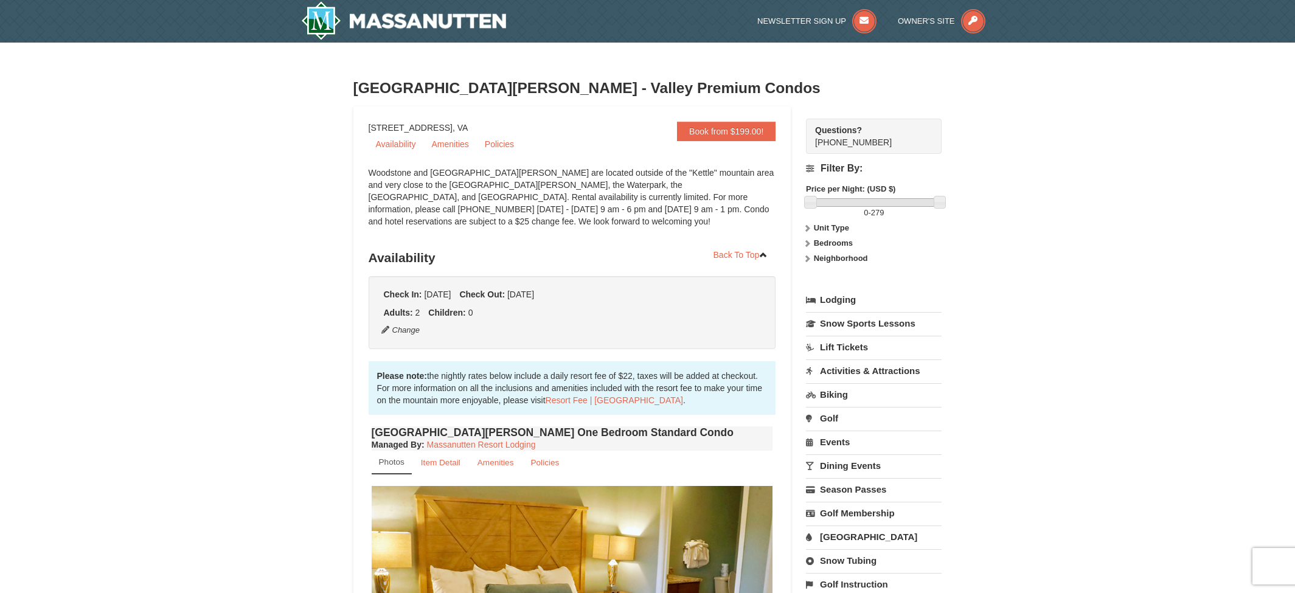
click at [842, 225] on strong "Unit Type" at bounding box center [831, 227] width 35 height 9
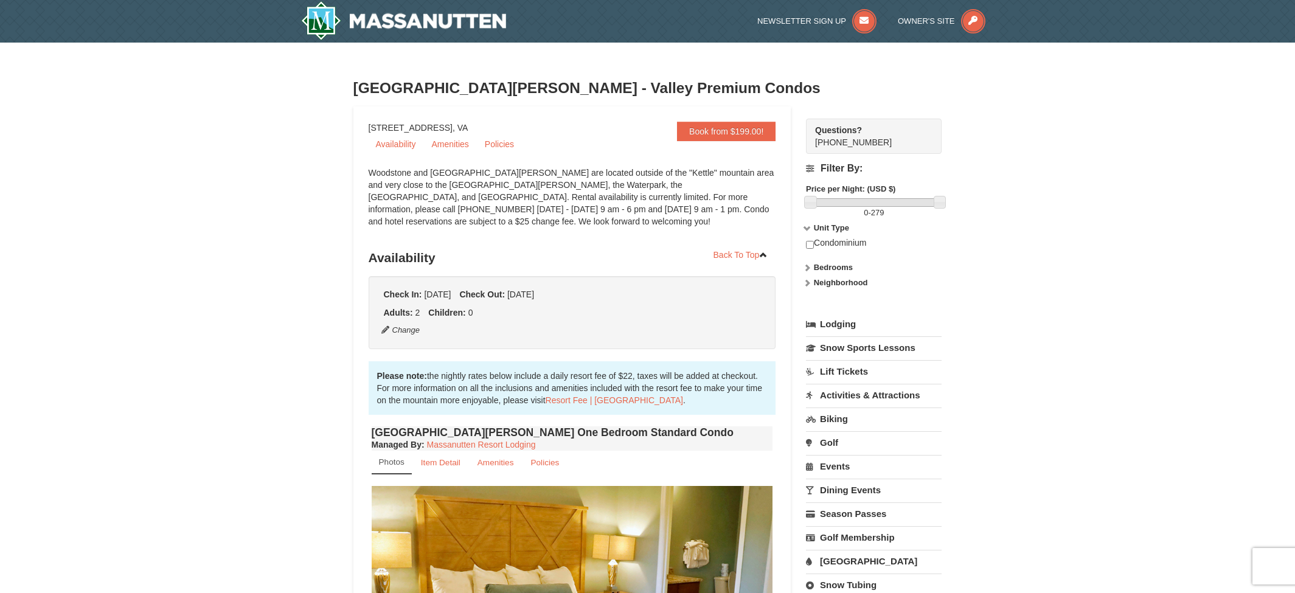
click at [837, 268] on strong "Bedrooms" at bounding box center [833, 267] width 39 height 9
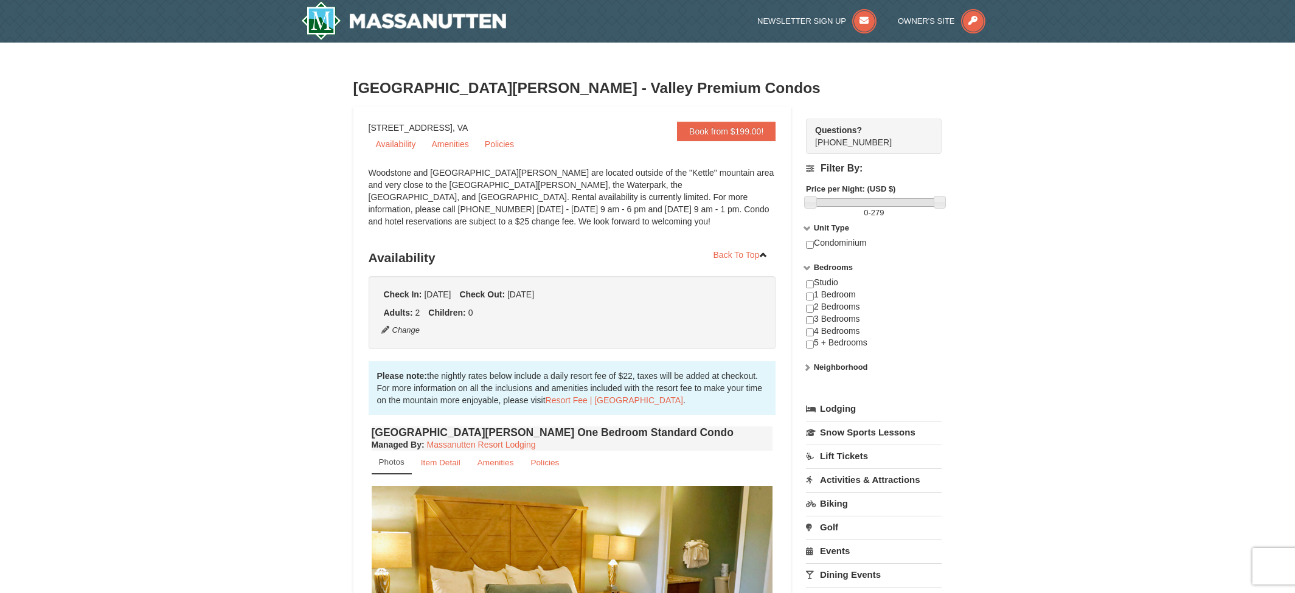
click at [830, 243] on div "Condominium" at bounding box center [874, 249] width 136 height 24
click at [811, 246] on input "checkbox" at bounding box center [810, 245] width 8 height 8
checkbox input "true"
